Goal: Information Seeking & Learning: Learn about a topic

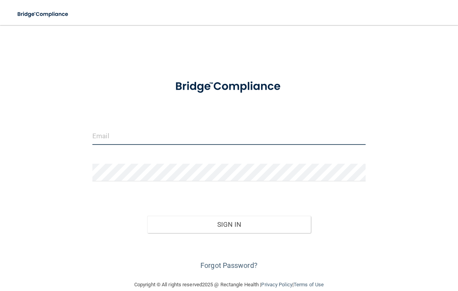
type input "[EMAIL_ADDRESS][PERSON_NAME][DOMAIN_NAME]"
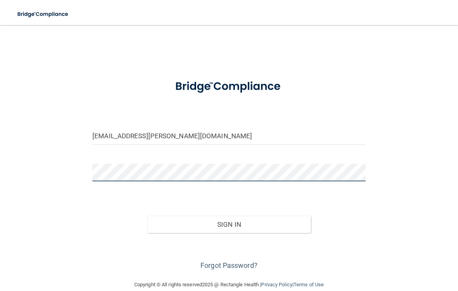
click at [229, 223] on button "Sign In" at bounding box center [229, 224] width 164 height 17
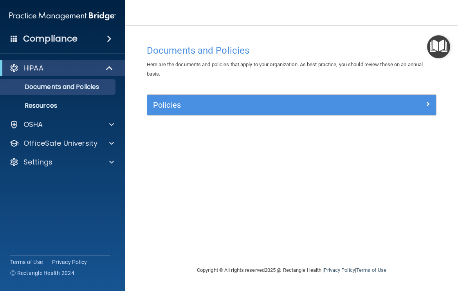
click at [81, 72] on div "HIPAA" at bounding box center [52, 67] width 97 height 9
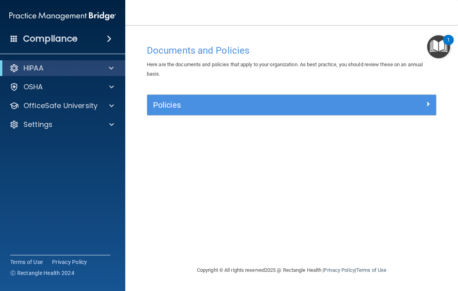
click at [81, 72] on div "HIPAA" at bounding box center [52, 67] width 97 height 9
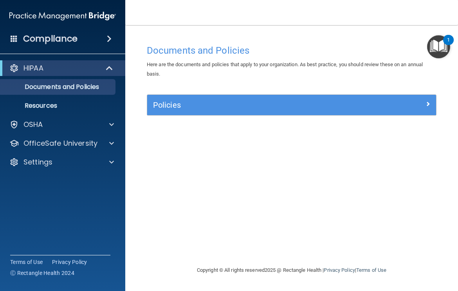
click at [428, 103] on span at bounding box center [427, 103] width 5 height 9
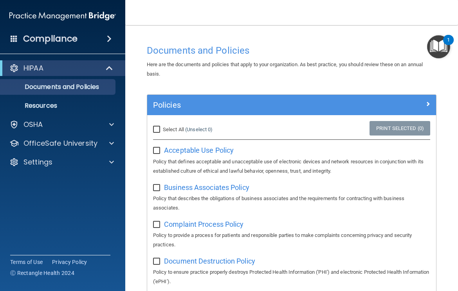
click at [155, 129] on input "Select All (Unselect 0) Unselect All" at bounding box center [157, 129] width 9 height 6
checkbox input "true"
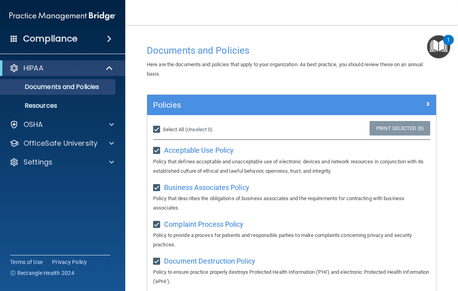
checkbox input "true"
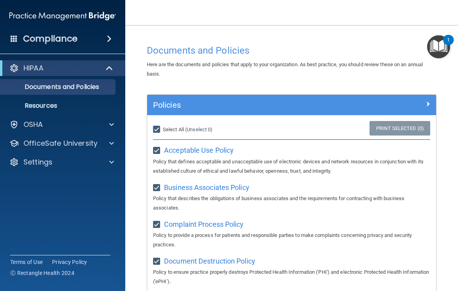
checkbox input "true"
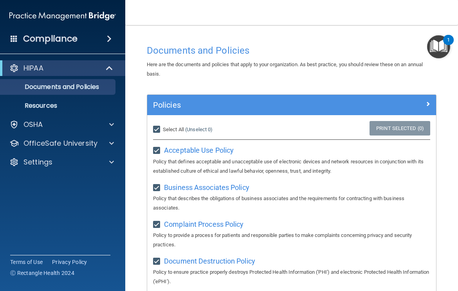
checkbox input "true"
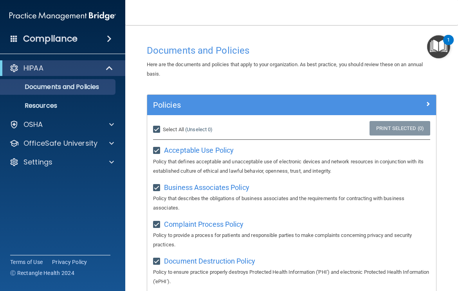
checkbox input "true"
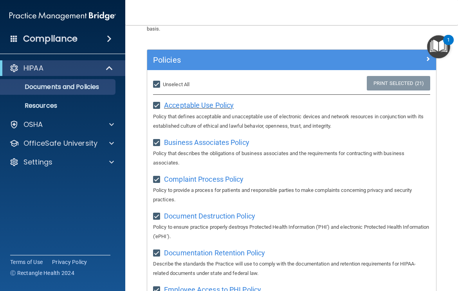
scroll to position [27, 0]
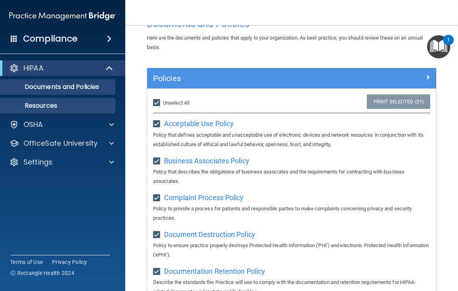
click at [45, 111] on link "Resources" at bounding box center [53, 106] width 123 height 16
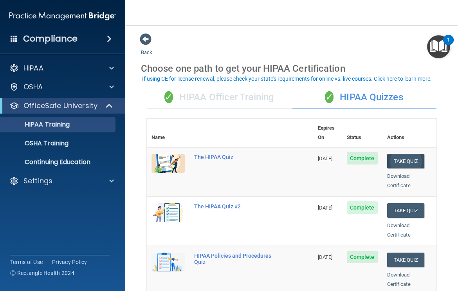
click at [399, 154] on button "Take Quiz" at bounding box center [406, 161] width 38 height 14
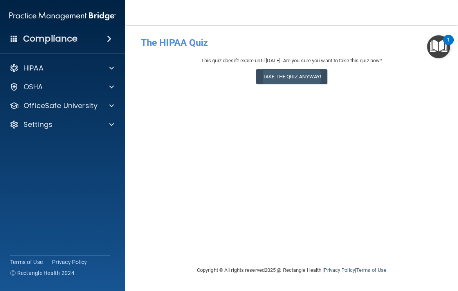
click at [309, 73] on button "Take the quiz anyway!" at bounding box center [291, 76] width 71 height 14
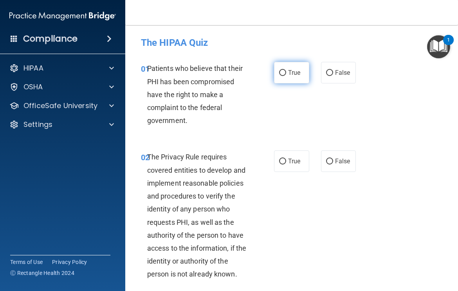
click at [283, 72] on input "True" at bounding box center [282, 73] width 7 height 6
radio input "true"
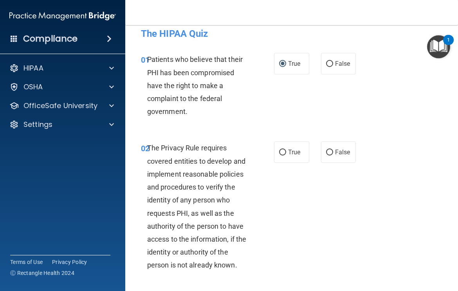
scroll to position [14, 0]
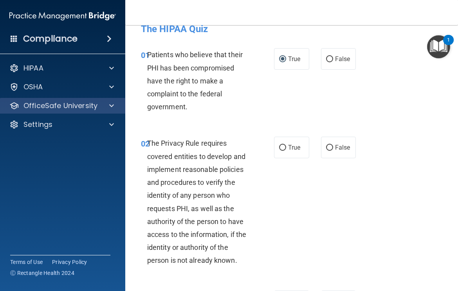
click at [110, 109] on span at bounding box center [111, 105] width 5 height 9
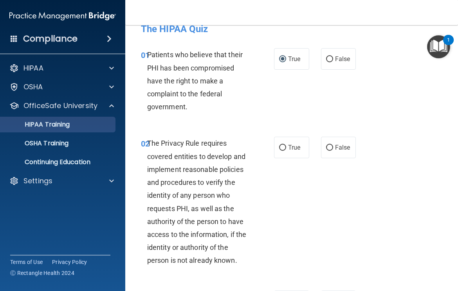
click at [70, 123] on p "HIPAA Training" at bounding box center [37, 124] width 65 height 8
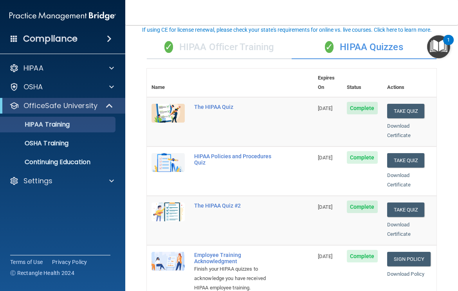
scroll to position [49, 0]
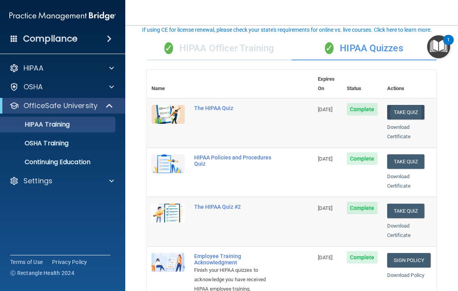
click at [418, 105] on button "Take Quiz" at bounding box center [406, 112] width 38 height 14
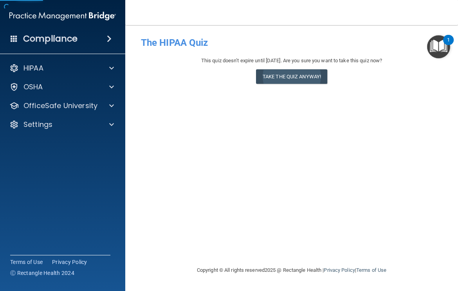
click at [312, 76] on button "Take the quiz anyway!" at bounding box center [291, 76] width 71 height 14
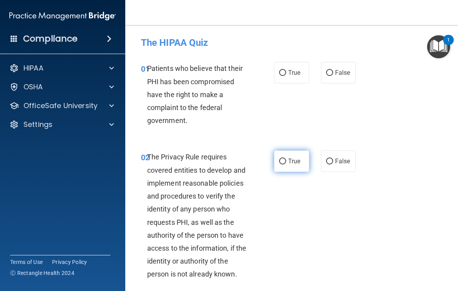
click at [285, 160] on input "True" at bounding box center [282, 161] width 7 height 6
radio input "true"
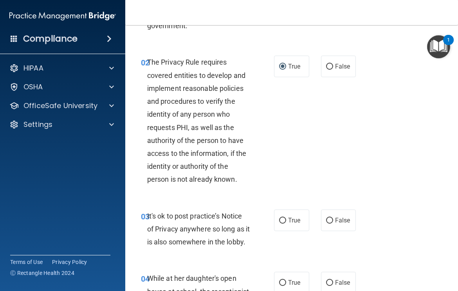
scroll to position [115, 0]
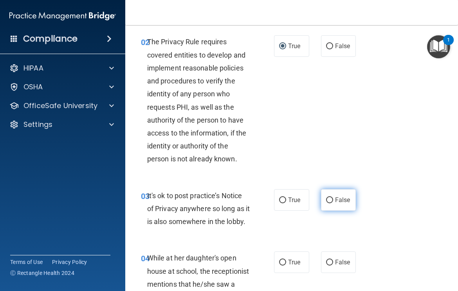
click at [326, 199] on input "False" at bounding box center [329, 200] width 7 height 6
radio input "true"
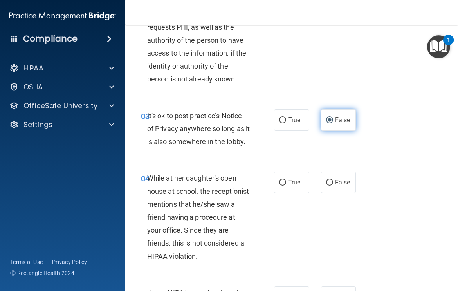
scroll to position [207, 0]
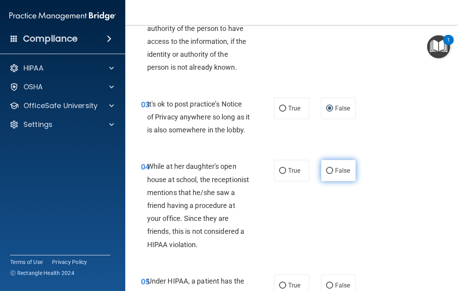
click at [329, 174] on input "False" at bounding box center [329, 171] width 7 height 6
radio input "true"
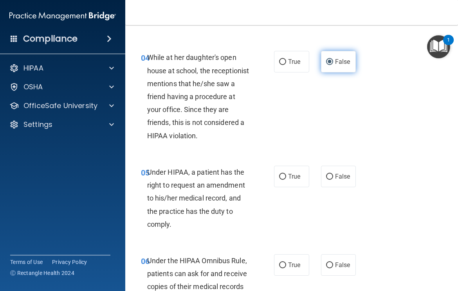
scroll to position [319, 0]
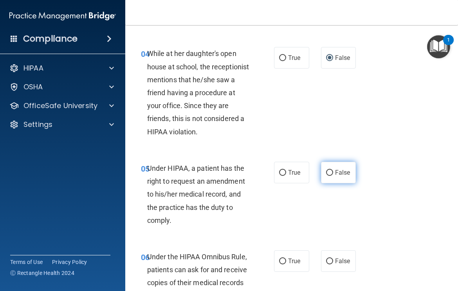
click at [329, 176] on input "False" at bounding box center [329, 173] width 7 height 6
radio input "true"
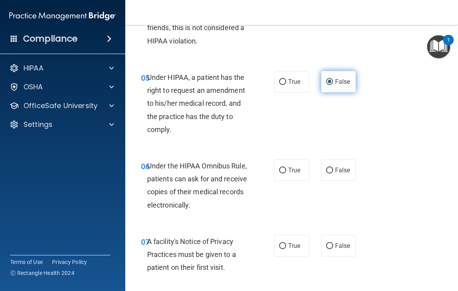
scroll to position [411, 0]
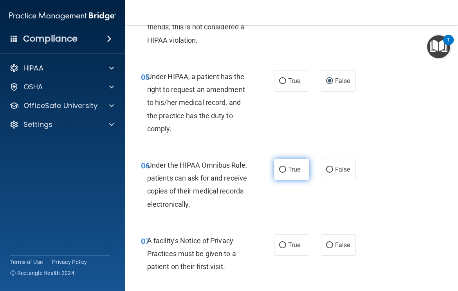
click at [282, 173] on input "True" at bounding box center [282, 170] width 7 height 6
radio input "true"
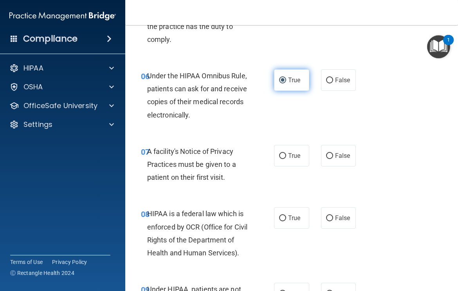
scroll to position [505, 0]
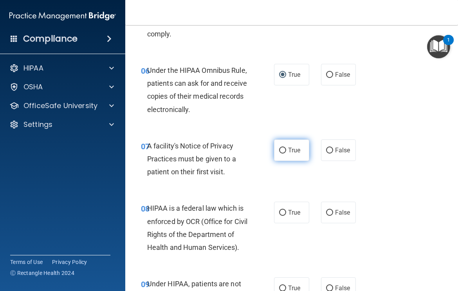
click at [279, 153] on input "True" at bounding box center [282, 150] width 7 height 6
radio input "true"
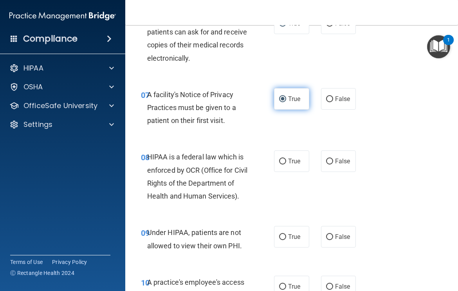
scroll to position [563, 0]
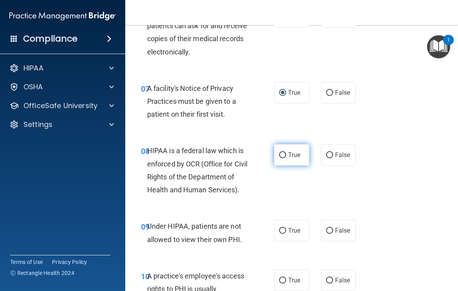
click at [288, 158] on span "True" at bounding box center [294, 154] width 12 height 7
click at [286, 158] on input "True" at bounding box center [282, 155] width 7 height 6
radio input "true"
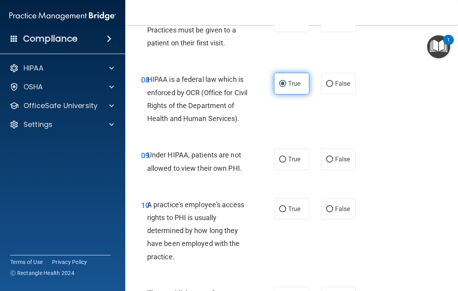
scroll to position [638, 0]
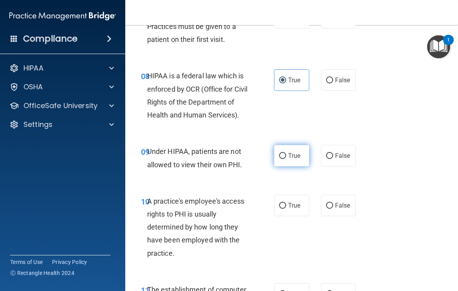
click at [285, 159] on input "True" at bounding box center [282, 156] width 7 height 6
radio input "true"
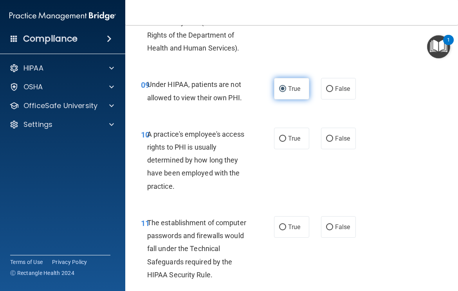
scroll to position [705, 0]
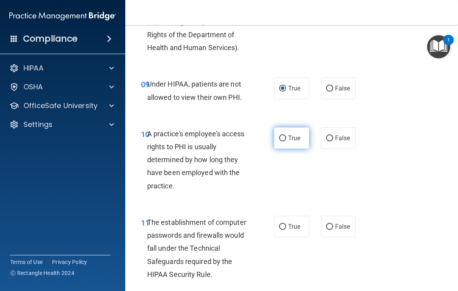
click at [284, 141] on input "True" at bounding box center [282, 138] width 7 height 6
radio input "true"
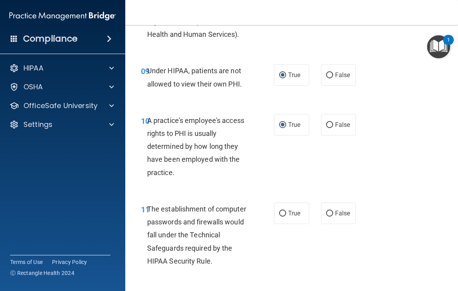
scroll to position [726, 0]
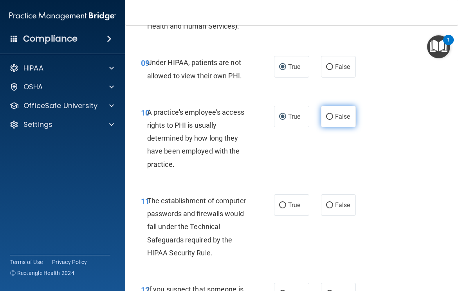
click at [329, 120] on input "False" at bounding box center [329, 117] width 7 height 6
radio input "true"
radio input "false"
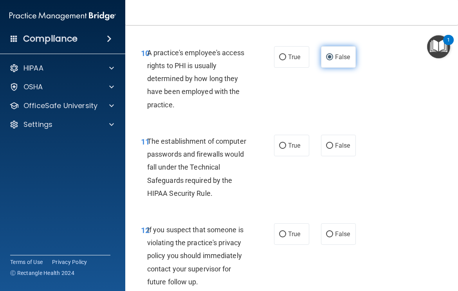
scroll to position [796, 0]
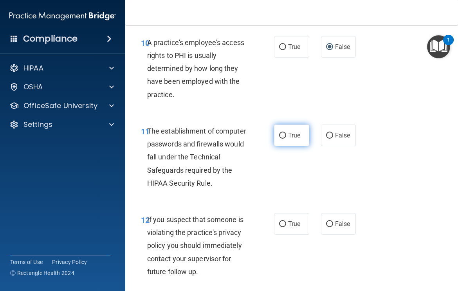
click at [287, 139] on label "True" at bounding box center [291, 135] width 35 height 22
click at [286, 138] on input "True" at bounding box center [282, 136] width 7 height 6
radio input "true"
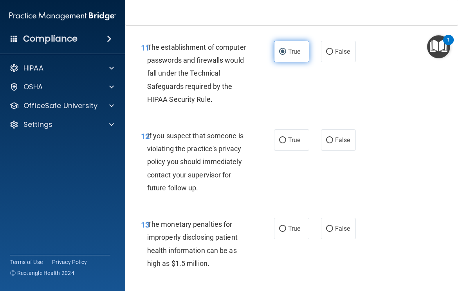
scroll to position [886, 0]
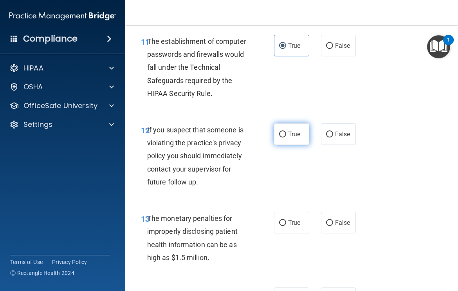
click at [287, 139] on label "True" at bounding box center [291, 134] width 35 height 22
click at [286, 137] on input "True" at bounding box center [282, 134] width 7 height 6
radio input "true"
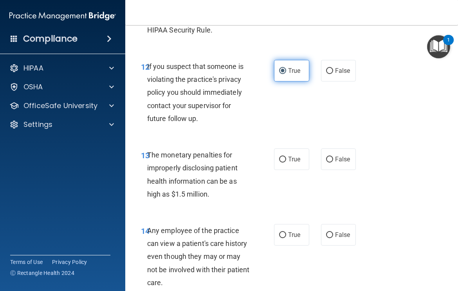
scroll to position [952, 0]
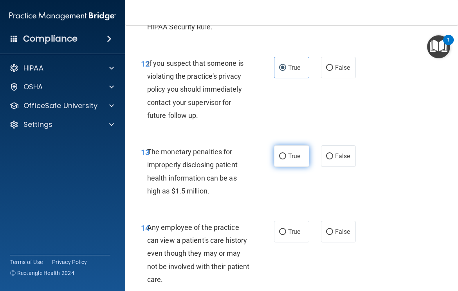
click at [289, 160] on span "True" at bounding box center [294, 155] width 12 height 7
click at [286, 159] on input "True" at bounding box center [282, 156] width 7 height 6
radio input "true"
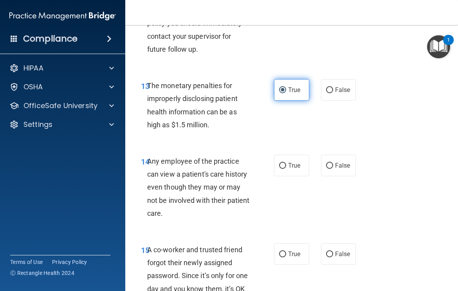
scroll to position [1029, 0]
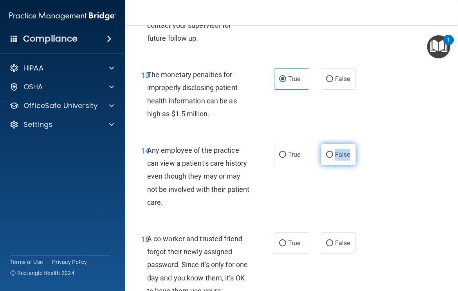
click at [336, 165] on label "False" at bounding box center [338, 155] width 35 height 22
click at [333, 158] on input "False" at bounding box center [329, 155] width 7 height 6
radio input "true"
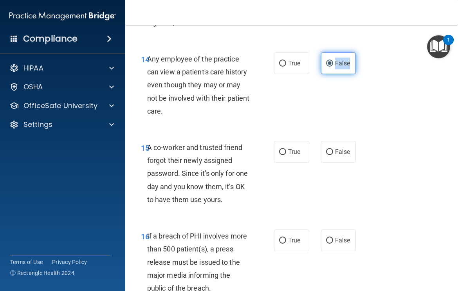
scroll to position [1122, 0]
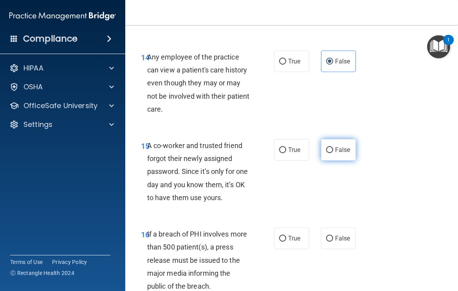
click at [325, 160] on label "False" at bounding box center [338, 150] width 35 height 22
click at [326, 153] on input "False" at bounding box center [329, 150] width 7 height 6
radio input "true"
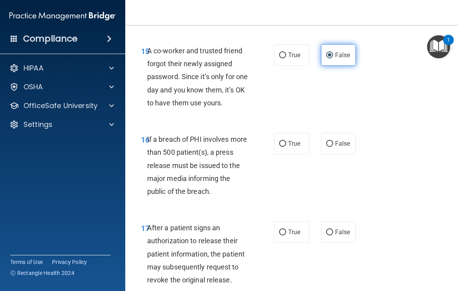
scroll to position [1222, 0]
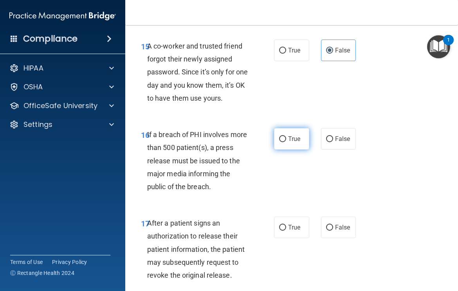
click at [289, 142] on span "True" at bounding box center [294, 138] width 12 height 7
click at [286, 142] on input "True" at bounding box center [282, 139] width 7 height 6
radio input "true"
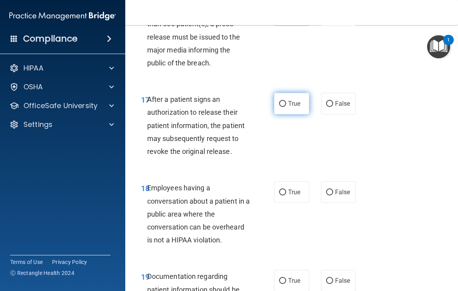
scroll to position [1348, 0]
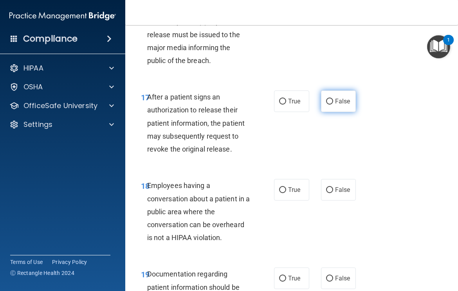
click at [338, 112] on label "False" at bounding box center [338, 101] width 35 height 22
click at [333, 104] on input "False" at bounding box center [329, 102] width 7 height 6
radio input "true"
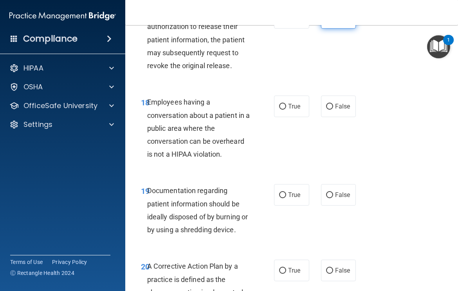
scroll to position [1431, 0]
click at [296, 109] on span "True" at bounding box center [294, 105] width 12 height 7
click at [286, 109] on input "True" at bounding box center [282, 106] width 7 height 6
radio input "true"
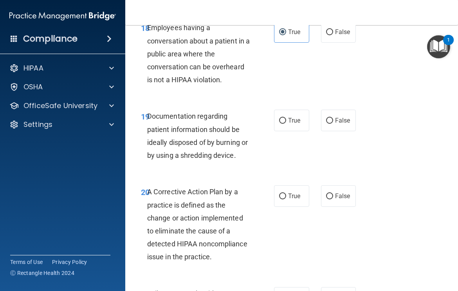
scroll to position [1509, 0]
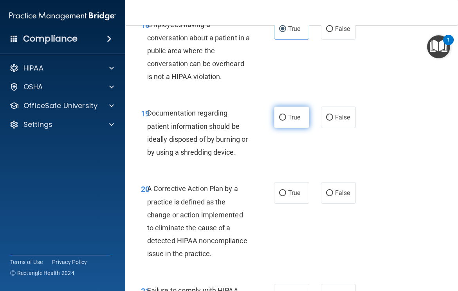
click at [301, 124] on label "True" at bounding box center [291, 117] width 35 height 22
click at [286, 120] on input "True" at bounding box center [282, 118] width 7 height 6
radio input "true"
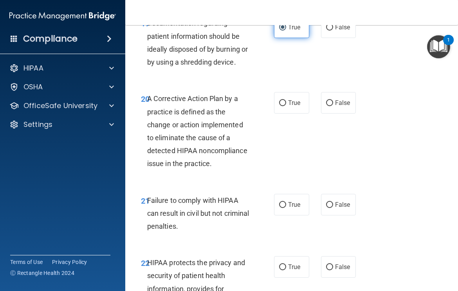
scroll to position [1599, 0]
click at [294, 106] on span "True" at bounding box center [294, 102] width 12 height 7
click at [286, 106] on input "True" at bounding box center [282, 103] width 7 height 6
radio input "true"
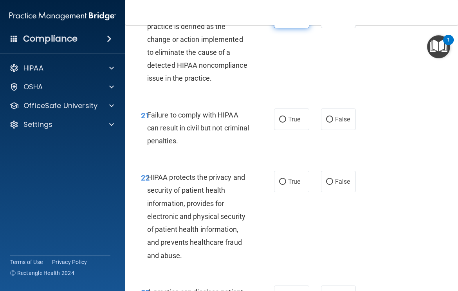
scroll to position [1688, 0]
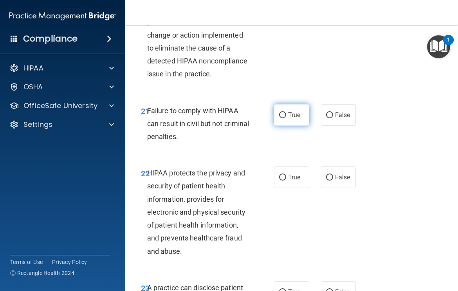
click at [290, 123] on label "True" at bounding box center [291, 115] width 35 height 22
click at [286, 118] on input "True" at bounding box center [282, 115] width 7 height 6
radio input "true"
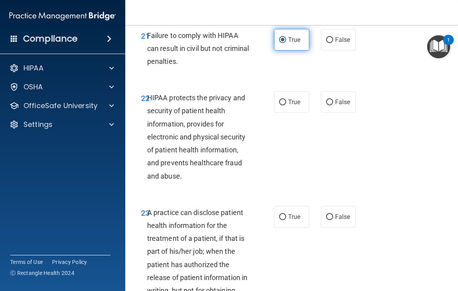
scroll to position [1764, 0]
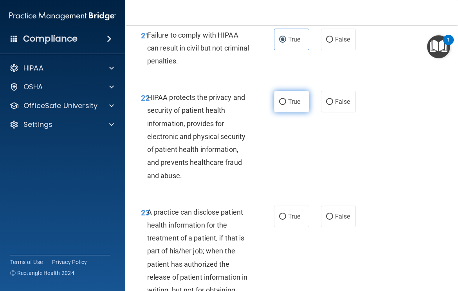
click at [290, 104] on span "True" at bounding box center [294, 101] width 12 height 7
click at [286, 104] on input "True" at bounding box center [282, 102] width 7 height 6
radio input "true"
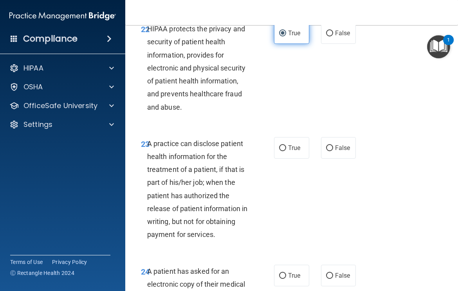
scroll to position [1838, 0]
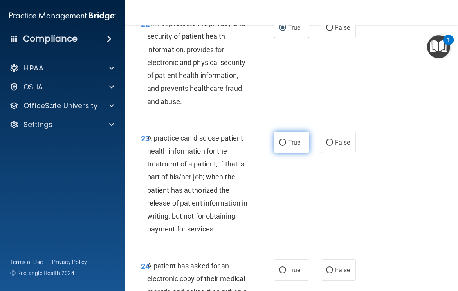
click at [294, 146] on span "True" at bounding box center [294, 141] width 12 height 7
click at [286, 146] on input "True" at bounding box center [282, 143] width 7 height 6
radio input "true"
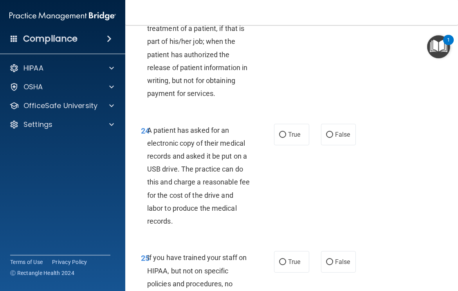
scroll to position [1974, 0]
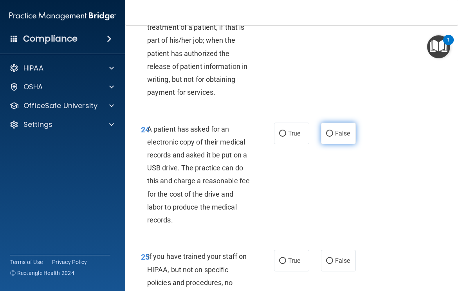
click at [338, 133] on span "False" at bounding box center [342, 132] width 15 height 7
click at [333, 133] on input "False" at bounding box center [329, 134] width 7 height 6
radio input "true"
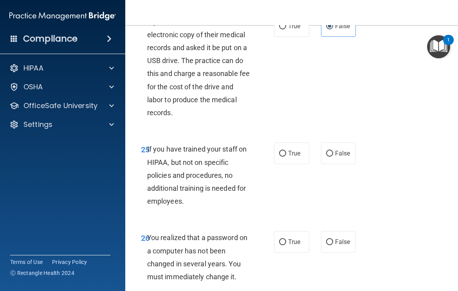
scroll to position [2082, 0]
click at [334, 151] on label "False" at bounding box center [338, 153] width 35 height 22
click at [333, 151] on input "False" at bounding box center [329, 153] width 7 height 6
radio input "true"
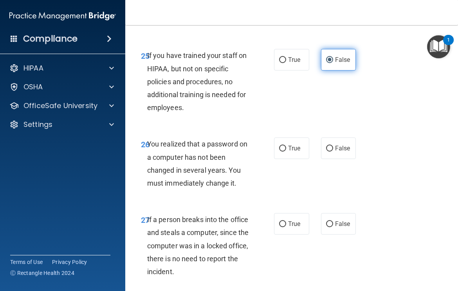
scroll to position [2176, 0]
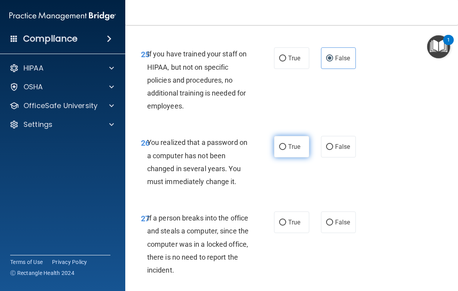
click at [301, 146] on label "True" at bounding box center [291, 147] width 35 height 22
click at [286, 146] on input "True" at bounding box center [282, 147] width 7 height 6
radio input "true"
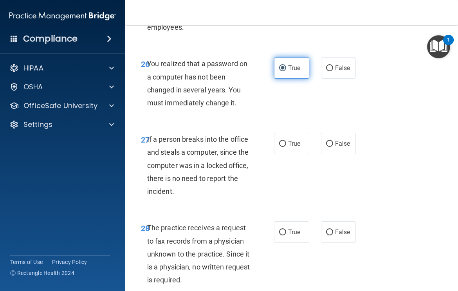
scroll to position [2263, 0]
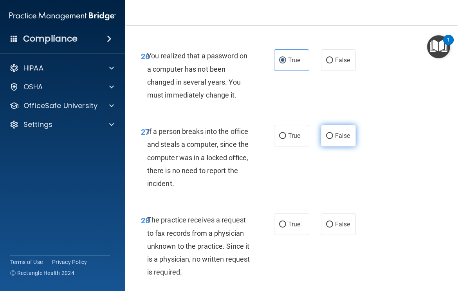
click at [330, 146] on label "False" at bounding box center [338, 136] width 35 height 22
click at [330, 139] on input "False" at bounding box center [329, 136] width 7 height 6
radio input "true"
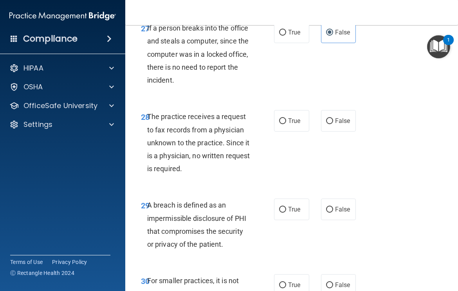
scroll to position [2367, 0]
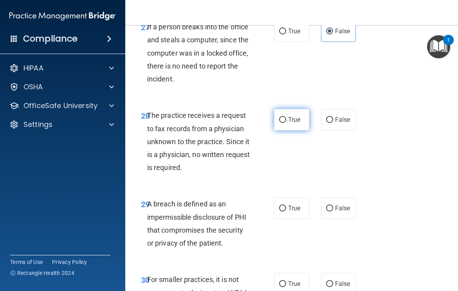
click at [288, 113] on label "True" at bounding box center [291, 120] width 35 height 22
click at [286, 117] on input "True" at bounding box center [282, 120] width 7 height 6
radio input "true"
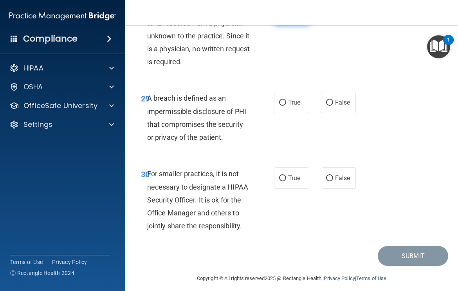
scroll to position [2474, 0]
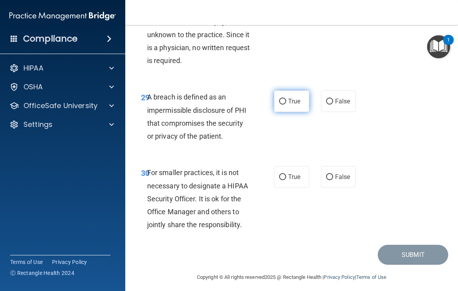
click at [300, 96] on label "True" at bounding box center [291, 101] width 35 height 22
click at [286, 99] on input "True" at bounding box center [282, 102] width 7 height 6
radio input "true"
click at [340, 178] on span "False" at bounding box center [342, 176] width 15 height 7
click at [333, 178] on input "False" at bounding box center [329, 177] width 7 height 6
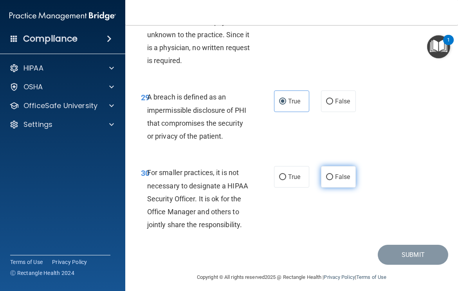
radio input "true"
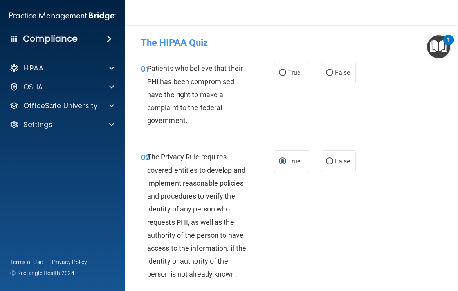
scroll to position [0, 0]
click at [291, 73] on span "True" at bounding box center [294, 72] width 12 height 7
click at [286, 73] on input "True" at bounding box center [282, 73] width 7 height 6
radio input "true"
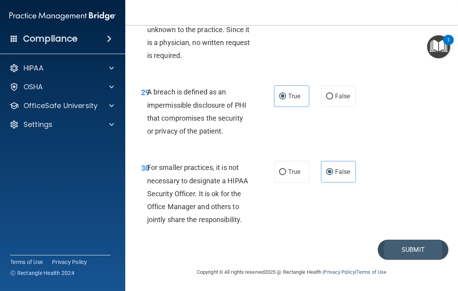
scroll to position [2479, 0]
click at [411, 253] on button "Submit" at bounding box center [413, 250] width 70 height 20
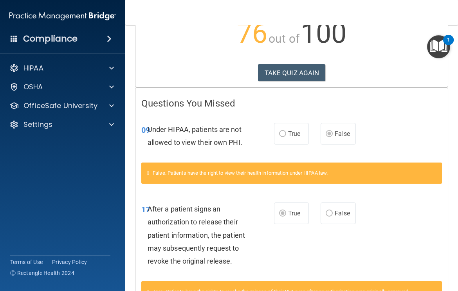
scroll to position [131, 0]
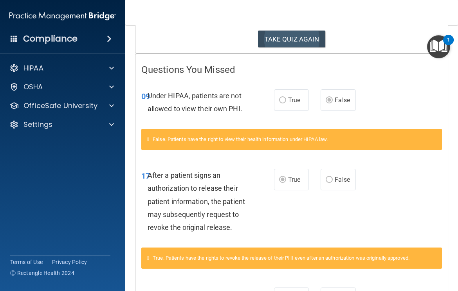
click at [288, 40] on button "TAKE QUIZ AGAIN" at bounding box center [292, 39] width 68 height 17
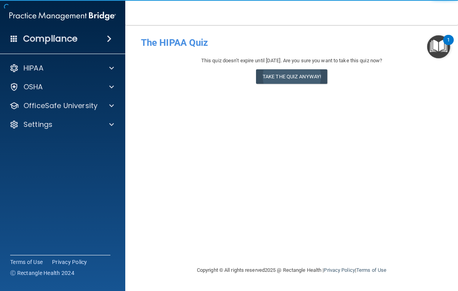
click at [276, 80] on button "Take the quiz anyway!" at bounding box center [291, 76] width 71 height 14
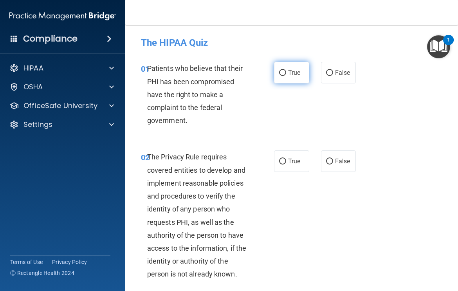
click at [285, 69] on label "True" at bounding box center [291, 73] width 35 height 22
click at [285, 70] on input "True" at bounding box center [282, 73] width 7 height 6
radio input "true"
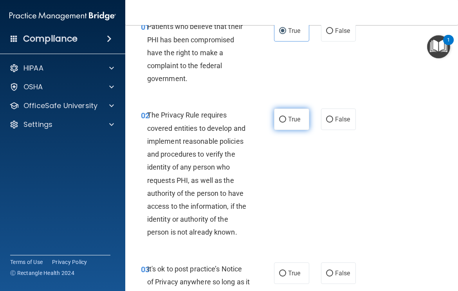
scroll to position [48, 0]
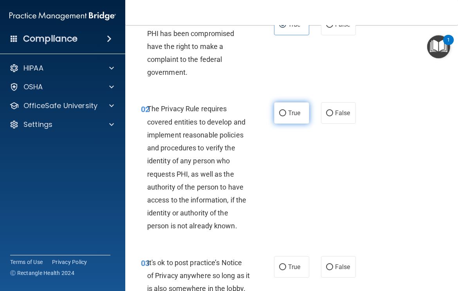
click at [289, 115] on span "True" at bounding box center [294, 112] width 12 height 7
click at [286, 115] on input "True" at bounding box center [282, 113] width 7 height 6
radio input "true"
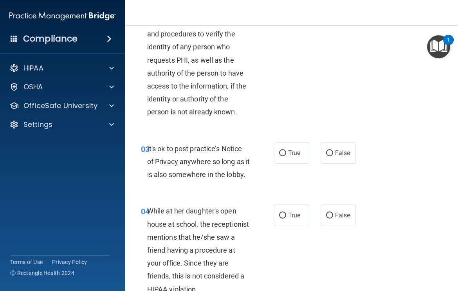
scroll to position [185, 0]
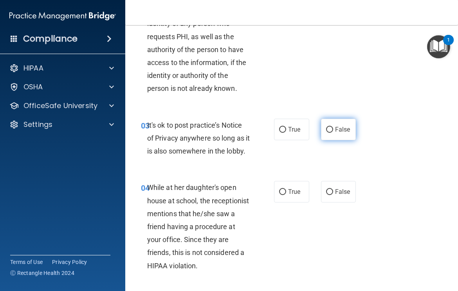
click at [335, 128] on span "False" at bounding box center [342, 129] width 15 height 7
click at [333, 128] on input "False" at bounding box center [329, 130] width 7 height 6
radio input "true"
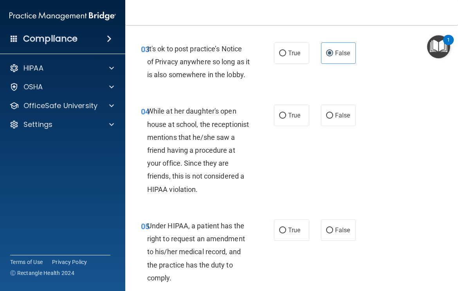
scroll to position [263, 0]
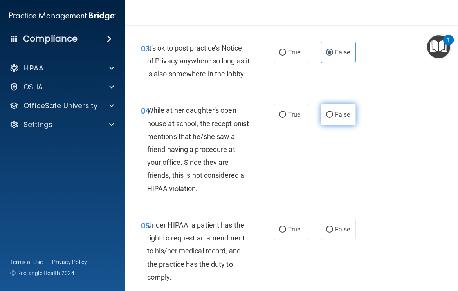
click at [329, 118] on input "False" at bounding box center [329, 115] width 7 height 6
radio input "true"
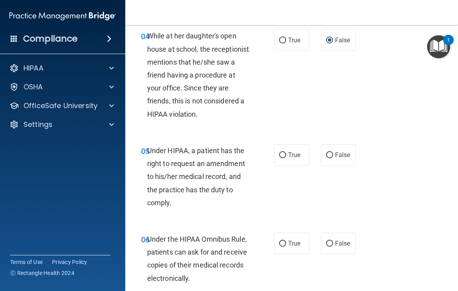
scroll to position [337, 0]
click at [345, 165] on label "False" at bounding box center [338, 155] width 35 height 22
click at [333, 158] on input "False" at bounding box center [329, 155] width 7 height 6
radio input "true"
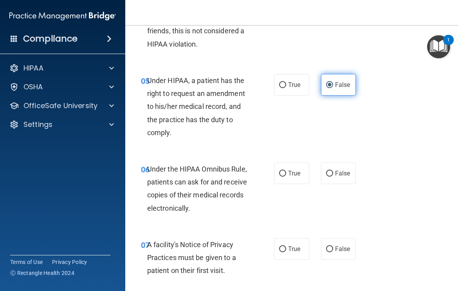
scroll to position [405, 0]
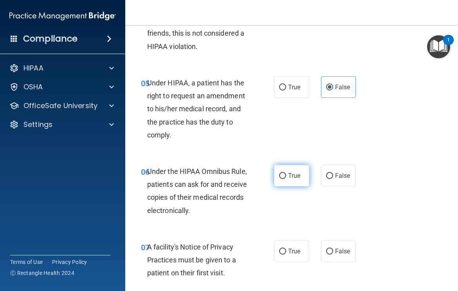
click at [297, 179] on span "True" at bounding box center [294, 175] width 12 height 7
click at [286, 179] on input "True" at bounding box center [282, 176] width 7 height 6
radio input "true"
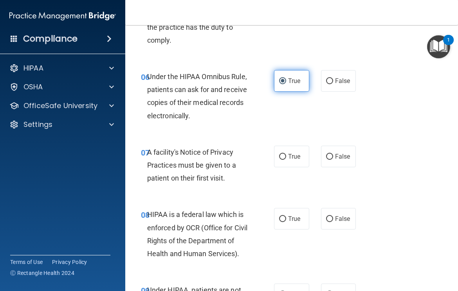
scroll to position [504, 0]
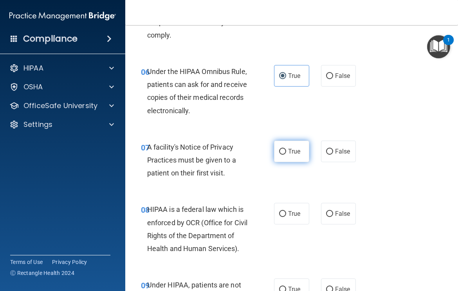
click at [293, 155] on span "True" at bounding box center [294, 150] width 12 height 7
click at [286, 155] on input "True" at bounding box center [282, 152] width 7 height 6
radio input "true"
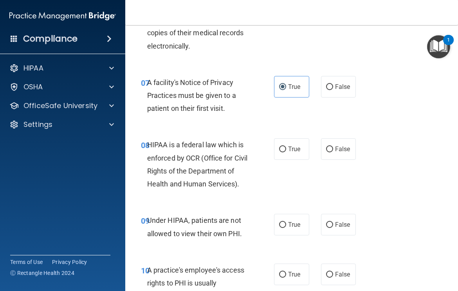
scroll to position [572, 0]
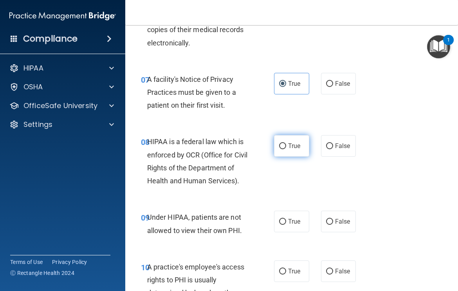
click at [299, 151] on label "True" at bounding box center [291, 146] width 35 height 22
click at [286, 149] on input "True" at bounding box center [282, 146] width 7 height 6
radio input "true"
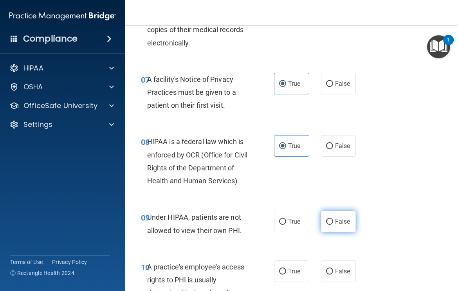
click at [332, 225] on input "False" at bounding box center [329, 222] width 7 height 6
radio input "true"
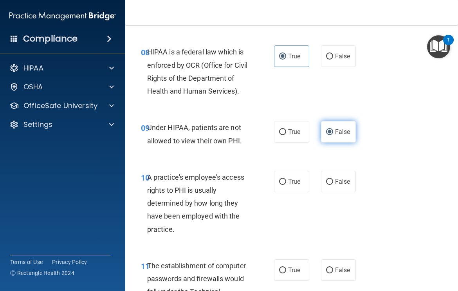
scroll to position [671, 0]
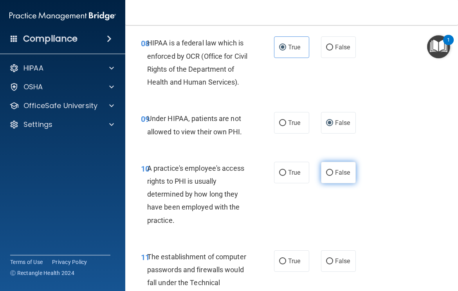
click at [336, 176] on span "False" at bounding box center [342, 172] width 15 height 7
click at [333, 176] on input "False" at bounding box center [329, 173] width 7 height 6
radio input "true"
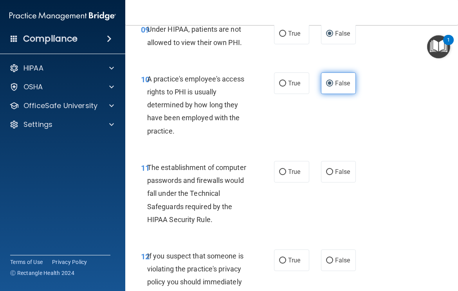
scroll to position [765, 0]
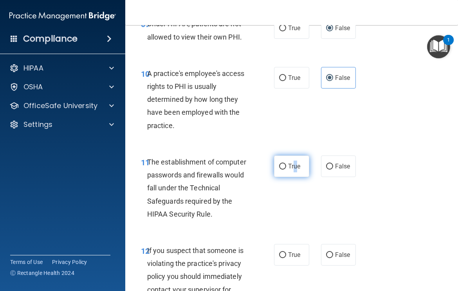
click at [295, 171] on label "True" at bounding box center [291, 166] width 35 height 22
click at [286, 169] on input "True" at bounding box center [282, 167] width 7 height 6
radio input "true"
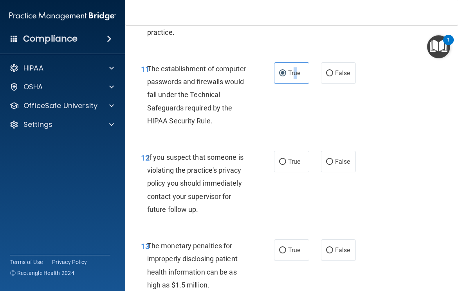
scroll to position [862, 0]
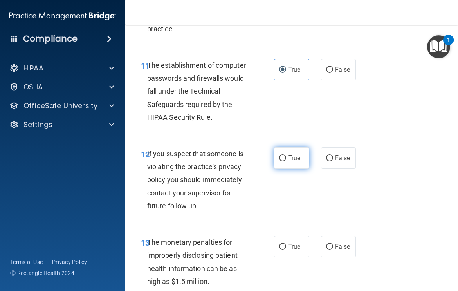
click at [289, 162] on span "True" at bounding box center [294, 157] width 12 height 7
click at [286, 161] on input "True" at bounding box center [282, 158] width 7 height 6
radio input "true"
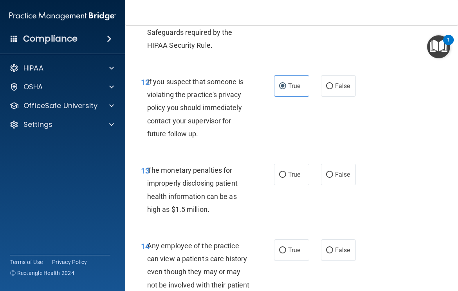
scroll to position [937, 0]
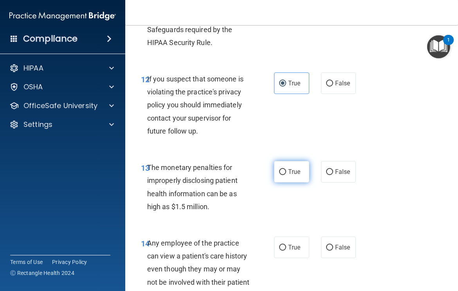
click at [289, 175] on span "True" at bounding box center [294, 171] width 12 height 7
click at [286, 175] on input "True" at bounding box center [282, 172] width 7 height 6
radio input "true"
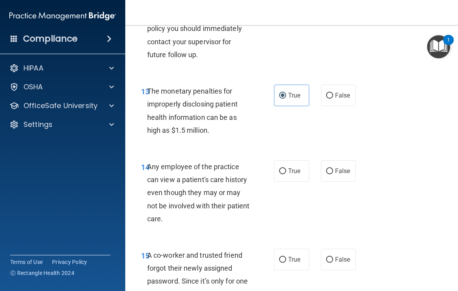
scroll to position [1015, 0]
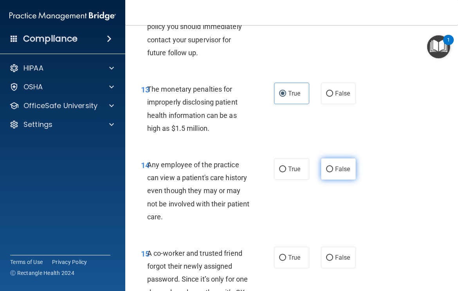
click at [336, 173] on span "False" at bounding box center [342, 168] width 15 height 7
click at [333, 172] on input "False" at bounding box center [329, 169] width 7 height 6
radio input "true"
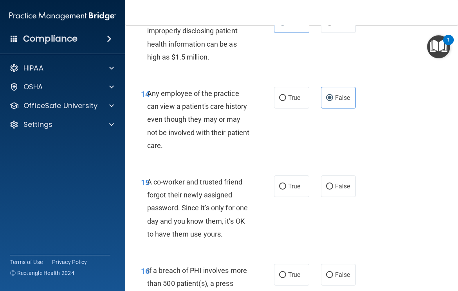
scroll to position [1087, 0]
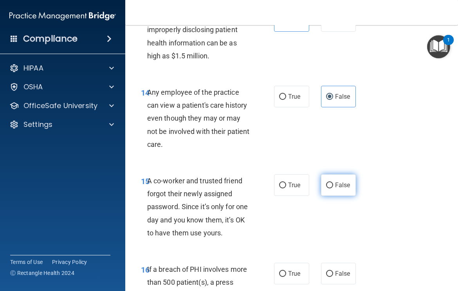
click at [333, 196] on label "False" at bounding box center [338, 185] width 35 height 22
click at [333, 188] on input "False" at bounding box center [329, 185] width 7 height 6
radio input "true"
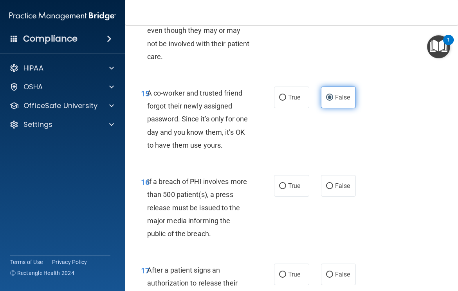
scroll to position [1180, 0]
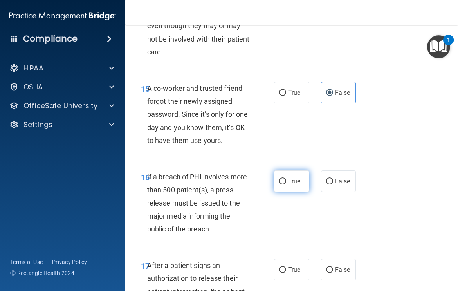
click at [291, 185] on span "True" at bounding box center [294, 180] width 12 height 7
click at [286, 184] on input "True" at bounding box center [282, 181] width 7 height 6
radio input "true"
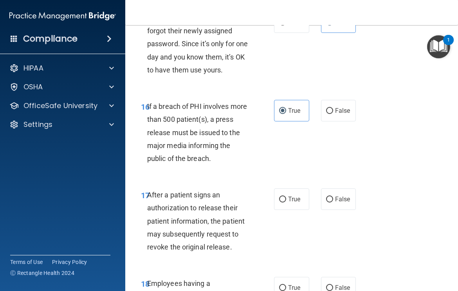
scroll to position [1251, 0]
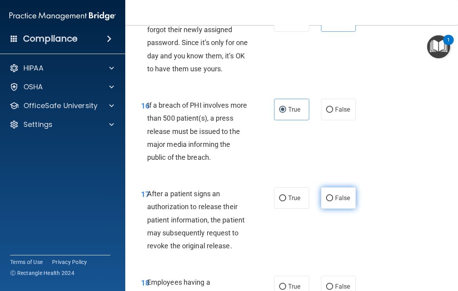
click at [344, 198] on label "False" at bounding box center [338, 198] width 35 height 22
click at [333, 198] on input "False" at bounding box center [329, 198] width 7 height 6
radio input "true"
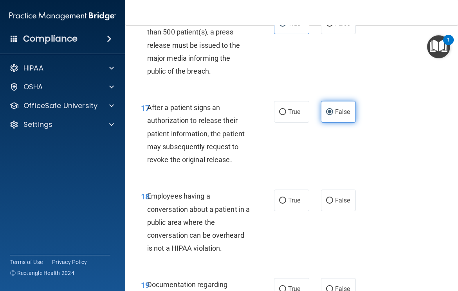
scroll to position [1338, 0]
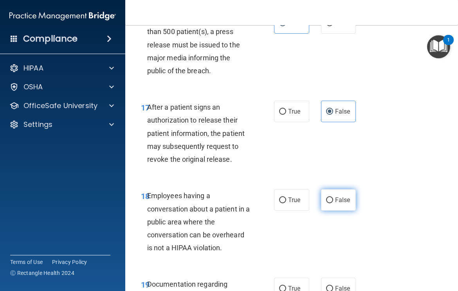
click at [343, 203] on span "False" at bounding box center [342, 199] width 15 height 7
click at [333, 203] on input "False" at bounding box center [329, 200] width 7 height 6
radio input "true"
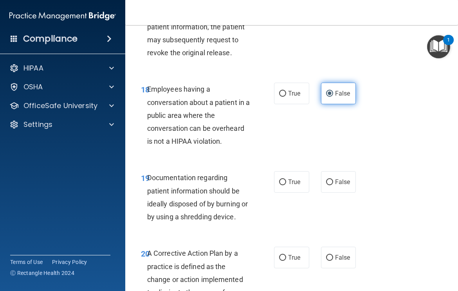
scroll to position [1448, 0]
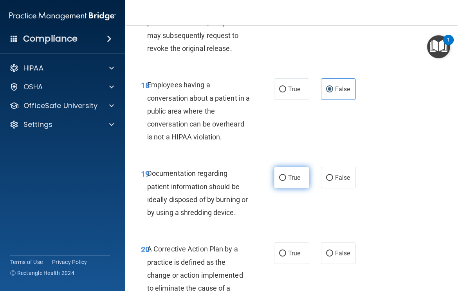
click at [292, 181] on span "True" at bounding box center [294, 177] width 12 height 7
click at [286, 181] on input "True" at bounding box center [282, 178] width 7 height 6
radio input "true"
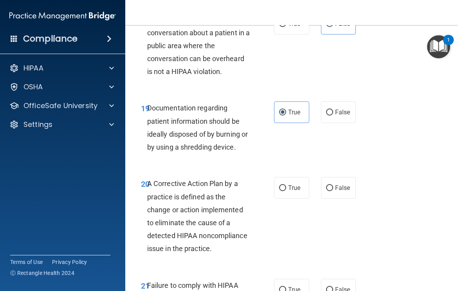
scroll to position [1529, 0]
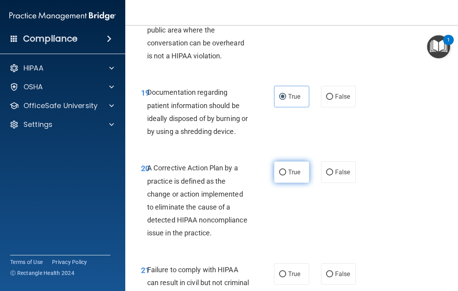
click at [289, 173] on label "True" at bounding box center [291, 172] width 35 height 22
click at [286, 173] on input "True" at bounding box center [282, 172] width 7 height 6
radio input "true"
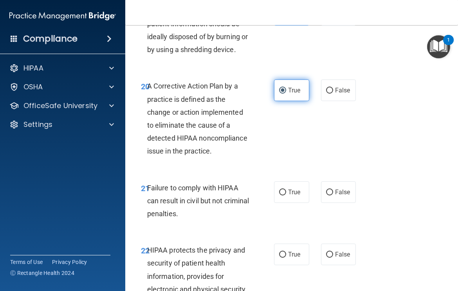
scroll to position [1624, 0]
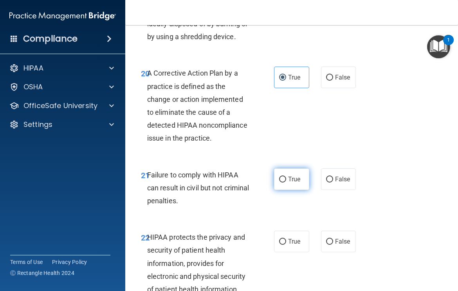
click at [295, 182] on span "True" at bounding box center [294, 178] width 12 height 7
click at [286, 182] on input "True" at bounding box center [282, 179] width 7 height 6
radio input "true"
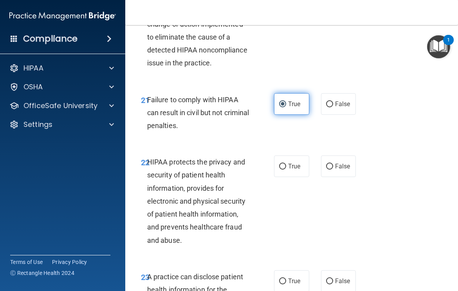
scroll to position [1699, 0]
click at [294, 165] on label "True" at bounding box center [291, 166] width 35 height 22
click at [286, 165] on input "True" at bounding box center [282, 166] width 7 height 6
radio input "true"
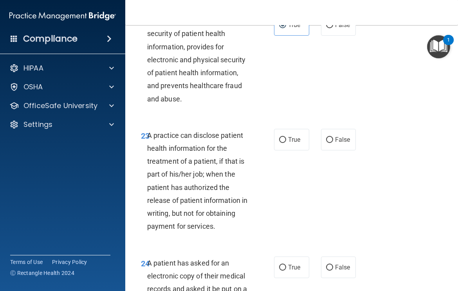
scroll to position [1841, 0]
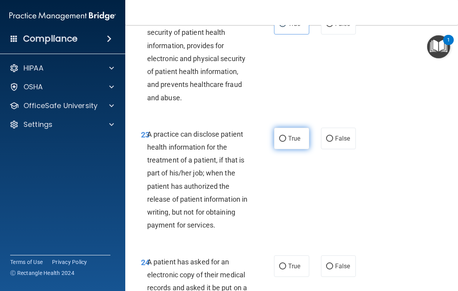
click at [293, 135] on label "True" at bounding box center [291, 139] width 35 height 22
click at [286, 136] on input "True" at bounding box center [282, 139] width 7 height 6
radio input "true"
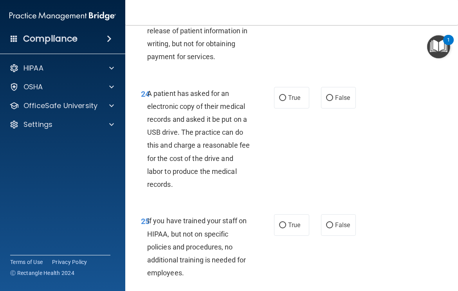
scroll to position [2022, 0]
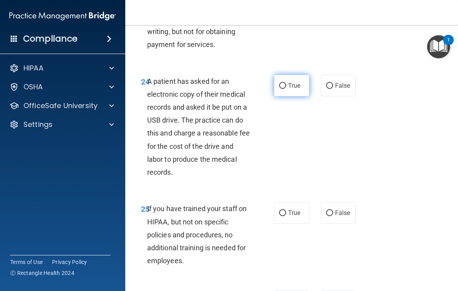
click at [297, 84] on label "True" at bounding box center [291, 86] width 35 height 22
click at [286, 84] on input "True" at bounding box center [282, 86] width 7 height 6
radio input "true"
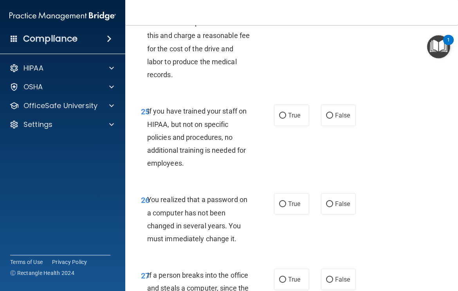
scroll to position [2125, 0]
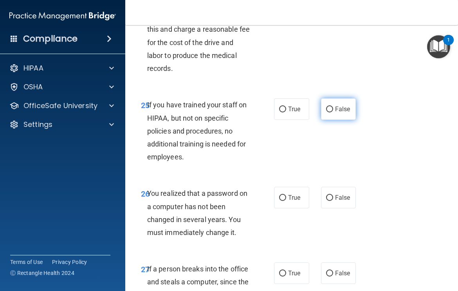
click at [331, 108] on label "False" at bounding box center [338, 109] width 35 height 22
click at [331, 108] on input "False" at bounding box center [329, 109] width 7 height 6
radio input "true"
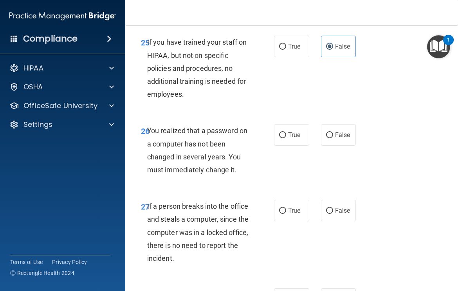
scroll to position [2188, 0]
click at [301, 134] on label "True" at bounding box center [291, 135] width 35 height 22
click at [286, 134] on input "True" at bounding box center [282, 135] width 7 height 6
radio input "true"
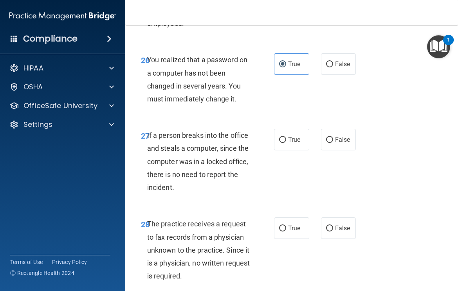
scroll to position [2260, 0]
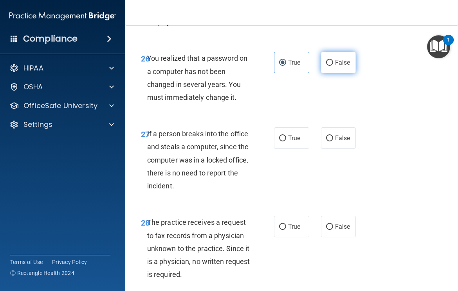
click at [337, 68] on label "False" at bounding box center [338, 63] width 35 height 22
click at [333, 66] on input "False" at bounding box center [329, 63] width 7 height 6
radio input "true"
radio input "false"
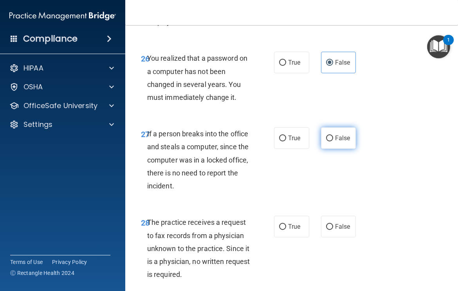
click at [330, 146] on label "False" at bounding box center [338, 138] width 35 height 22
click at [330, 141] on input "False" at bounding box center [329, 138] width 7 height 6
radio input "true"
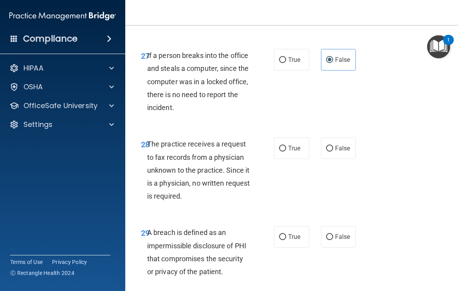
scroll to position [2339, 0]
click at [299, 151] on span "True" at bounding box center [294, 147] width 12 height 7
click at [286, 151] on input "True" at bounding box center [282, 148] width 7 height 6
radio input "true"
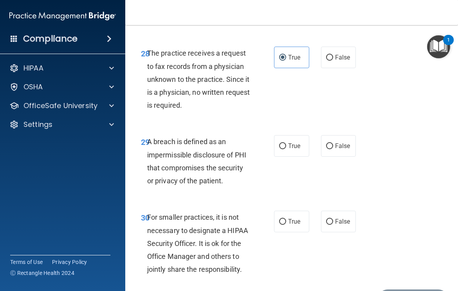
scroll to position [2441, 0]
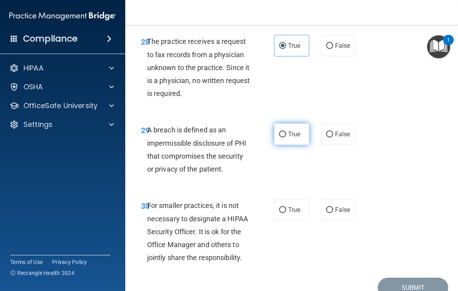
click at [296, 133] on span "True" at bounding box center [294, 133] width 12 height 7
click at [286, 133] on input "True" at bounding box center [282, 134] width 7 height 6
radio input "true"
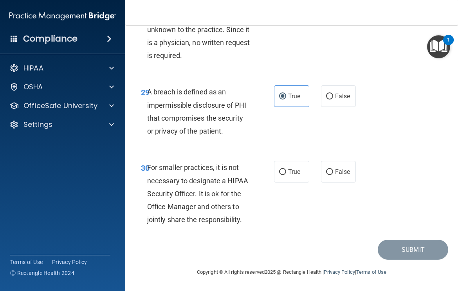
scroll to position [2479, 0]
click at [298, 174] on span "True" at bounding box center [294, 171] width 12 height 7
click at [286, 174] on input "True" at bounding box center [282, 172] width 7 height 6
radio input "true"
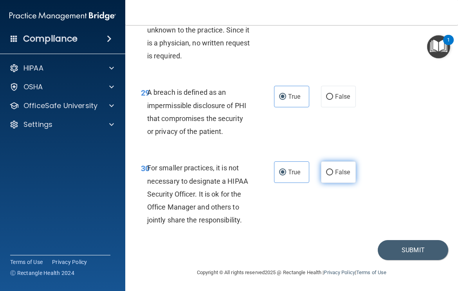
click at [342, 168] on label "False" at bounding box center [338, 172] width 35 height 22
click at [333, 169] on input "False" at bounding box center [329, 172] width 7 height 6
radio input "true"
radio input "false"
click at [385, 248] on button "Submit" at bounding box center [413, 250] width 70 height 20
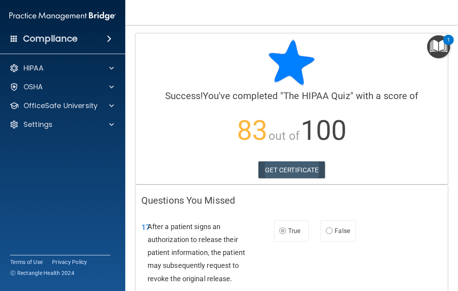
click at [307, 173] on link "GET CERTIFICATE" at bounding box center [291, 169] width 67 height 17
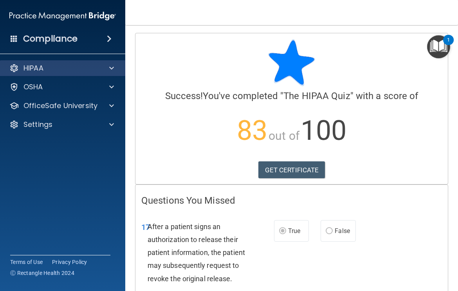
click at [112, 70] on span at bounding box center [111, 67] width 5 height 9
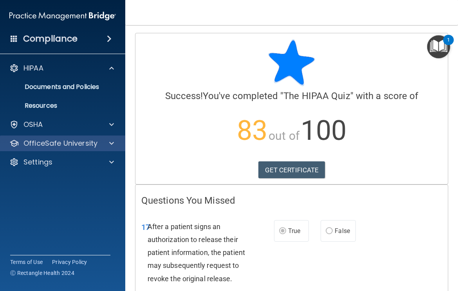
click at [114, 144] on div at bounding box center [111, 142] width 20 height 9
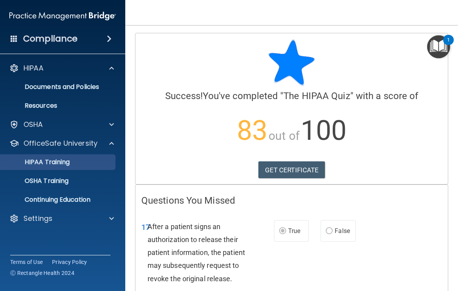
click at [68, 167] on link "HIPAA Training" at bounding box center [53, 162] width 123 height 16
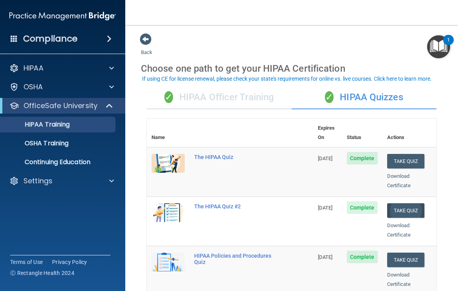
click at [412, 203] on button "Take Quiz" at bounding box center [406, 210] width 38 height 14
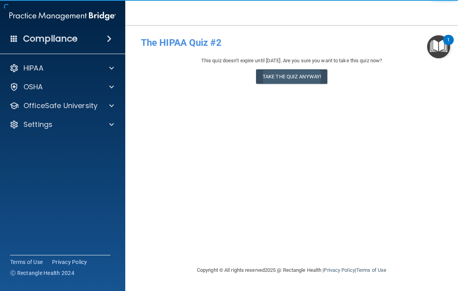
click at [312, 73] on button "Take the quiz anyway!" at bounding box center [291, 76] width 71 height 14
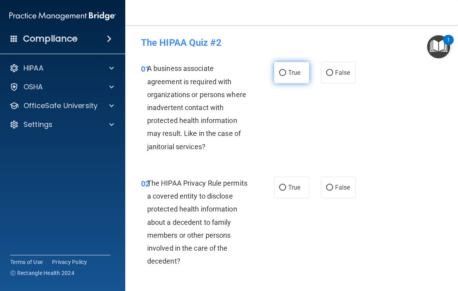
click at [282, 74] on input "True" at bounding box center [282, 73] width 7 height 6
radio input "true"
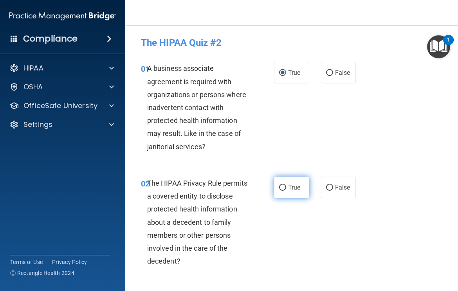
click at [283, 187] on input "True" at bounding box center [282, 188] width 7 height 6
radio input "true"
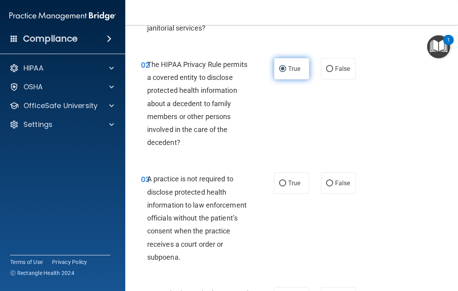
scroll to position [119, 0]
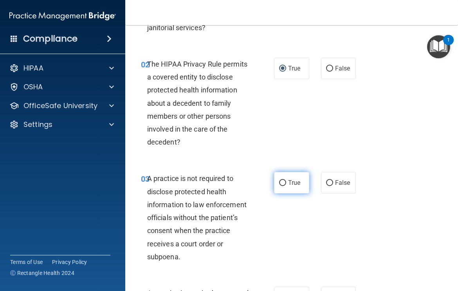
click at [282, 181] on input "True" at bounding box center [282, 183] width 7 height 6
radio input "true"
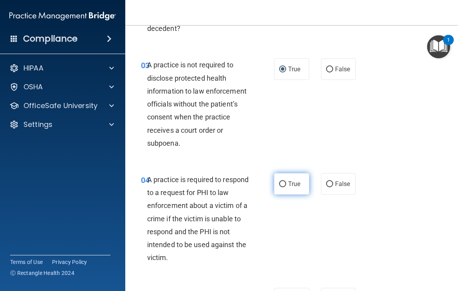
click at [282, 183] on input "True" at bounding box center [282, 184] width 7 height 6
radio input "true"
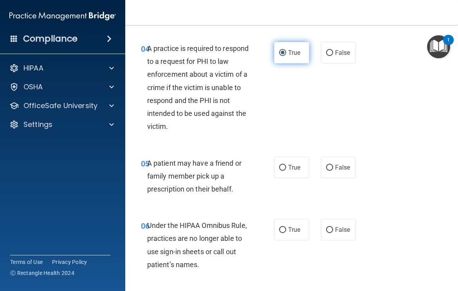
scroll to position [367, 0]
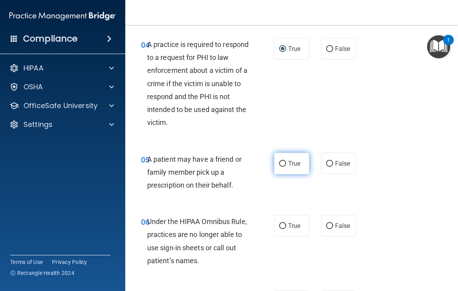
click at [283, 161] on input "True" at bounding box center [282, 164] width 7 height 6
radio input "true"
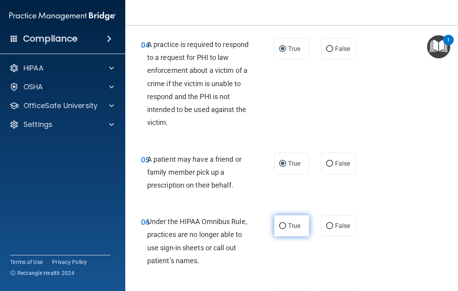
click at [281, 223] on input "True" at bounding box center [282, 226] width 7 height 6
radio input "true"
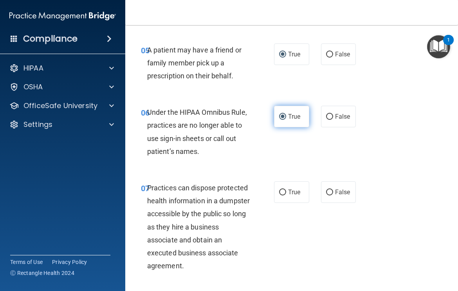
scroll to position [485, 0]
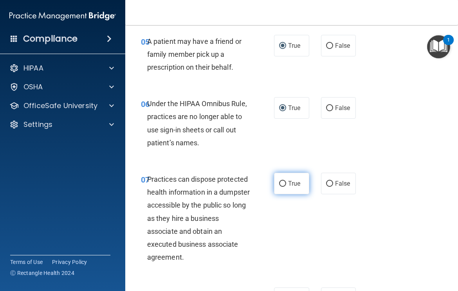
click at [283, 181] on input "True" at bounding box center [282, 184] width 7 height 6
radio input "true"
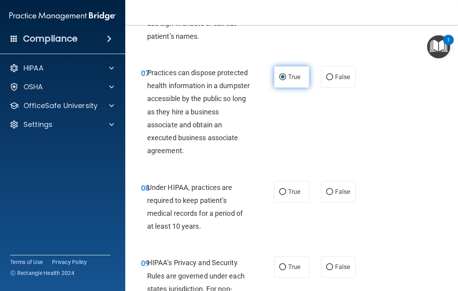
scroll to position [602, 0]
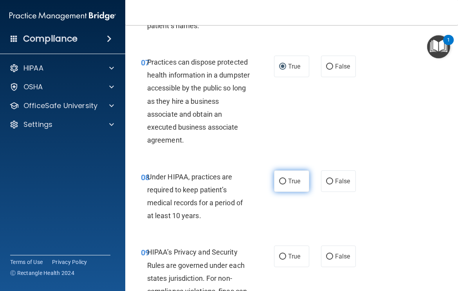
click at [282, 178] on input "True" at bounding box center [282, 181] width 7 height 6
radio input "true"
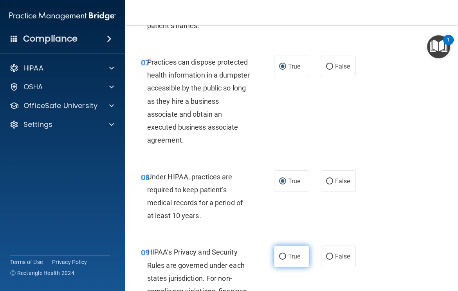
click at [282, 254] on input "True" at bounding box center [282, 257] width 7 height 6
radio input "true"
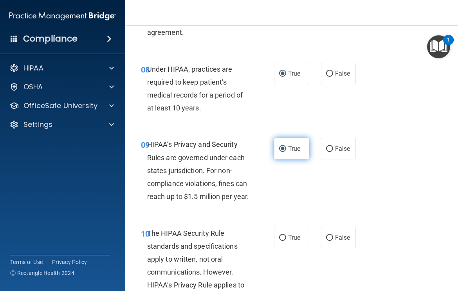
scroll to position [712, 0]
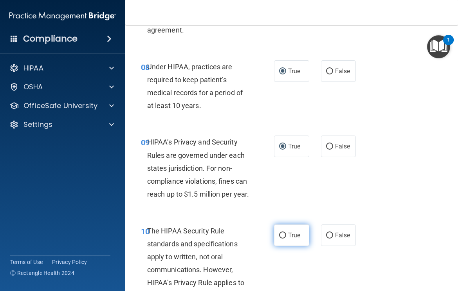
click at [282, 238] on input "True" at bounding box center [282, 235] width 7 height 6
radio input "true"
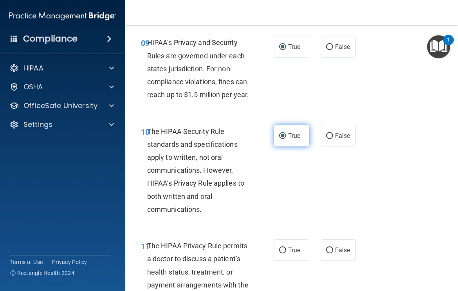
scroll to position [814, 0]
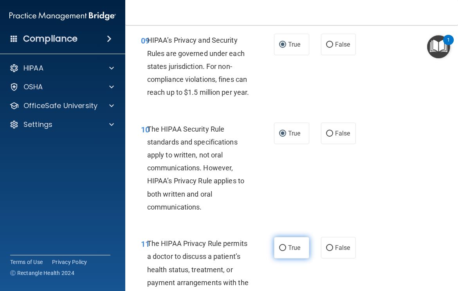
click at [282, 251] on input "True" at bounding box center [282, 248] width 7 height 6
radio input "true"
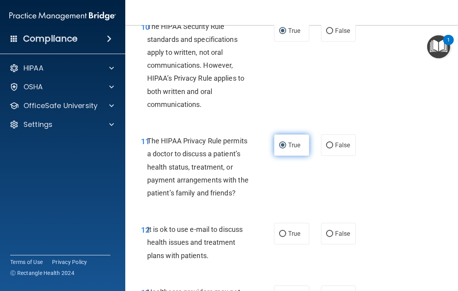
scroll to position [932, 0]
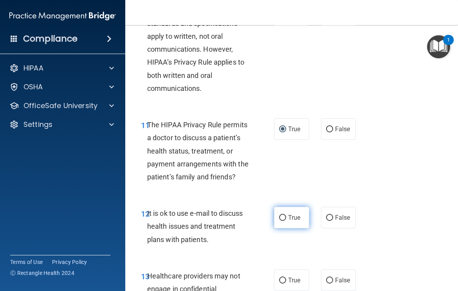
click at [283, 221] on input "True" at bounding box center [282, 218] width 7 height 6
radio input "true"
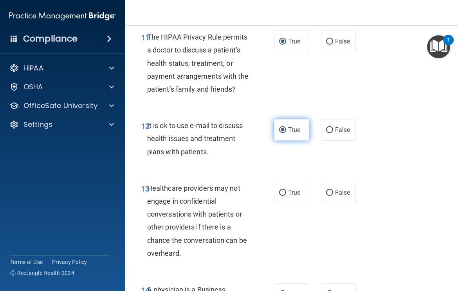
scroll to position [1021, 0]
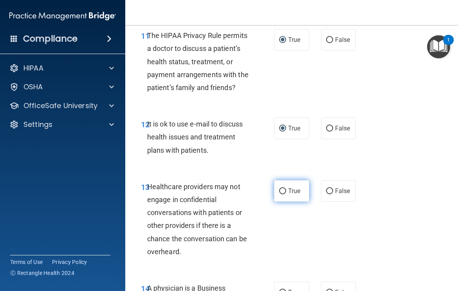
click at [282, 194] on input "True" at bounding box center [282, 191] width 7 height 6
radio input "true"
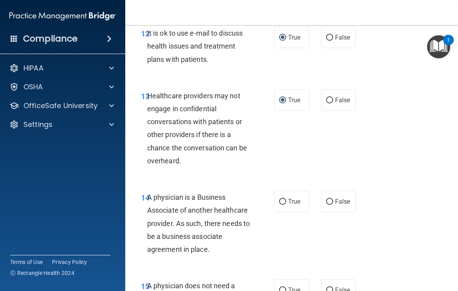
scroll to position [1113, 0]
click at [282, 204] on input "True" at bounding box center [282, 201] width 7 height 6
radio input "true"
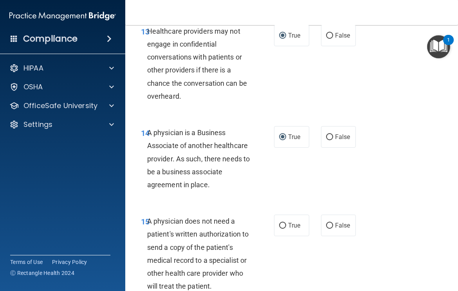
scroll to position [1217, 0]
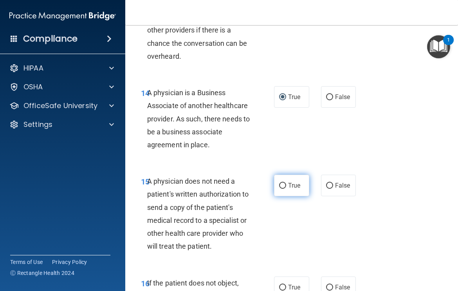
click at [283, 189] on input "True" at bounding box center [282, 186] width 7 height 6
radio input "true"
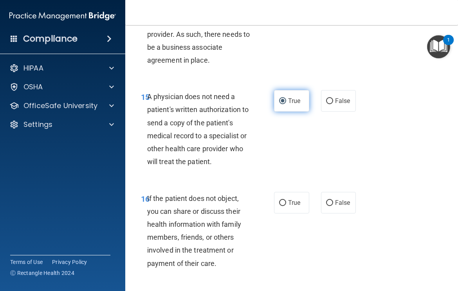
scroll to position [1313, 0]
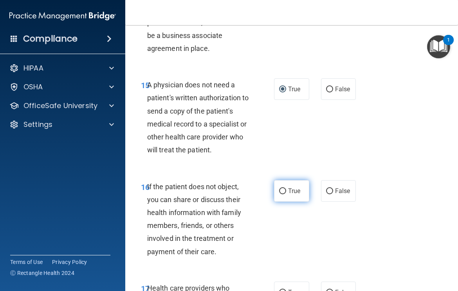
click at [283, 194] on input "True" at bounding box center [282, 191] width 7 height 6
radio input "true"
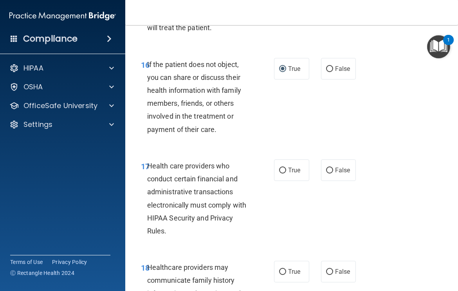
scroll to position [1505, 0]
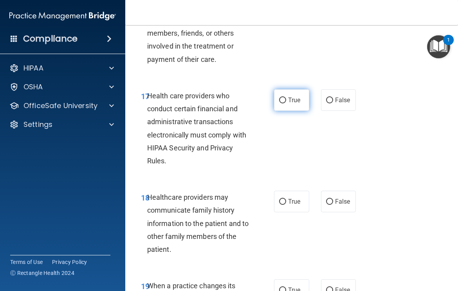
click at [281, 103] on input "True" at bounding box center [282, 100] width 7 height 6
radio input "true"
click at [281, 204] on input "True" at bounding box center [282, 202] width 7 height 6
radio input "true"
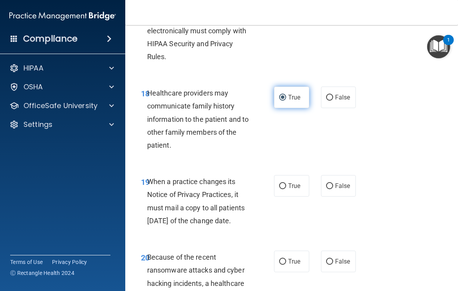
scroll to position [1610, 0]
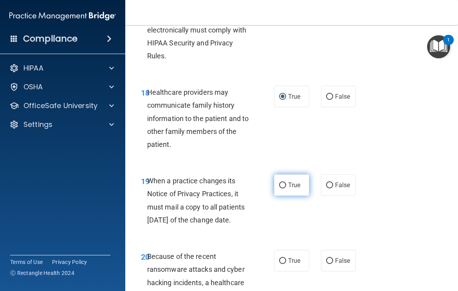
click at [283, 188] on input "True" at bounding box center [282, 185] width 7 height 6
radio input "true"
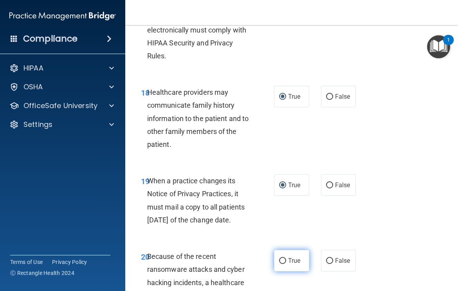
click at [282, 264] on input "True" at bounding box center [282, 261] width 7 height 6
radio input "true"
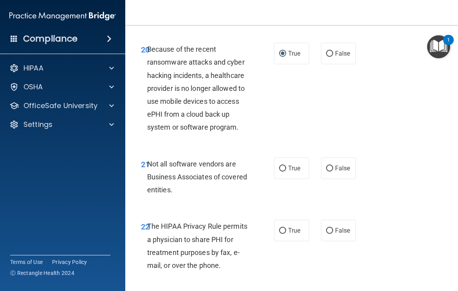
scroll to position [1816, 0]
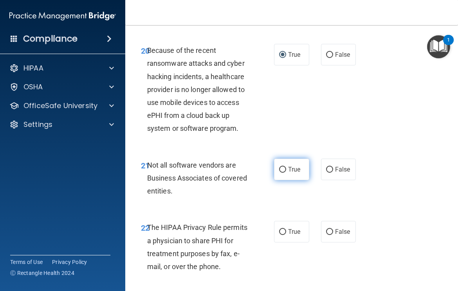
click at [282, 173] on input "True" at bounding box center [282, 170] width 7 height 6
radio input "true"
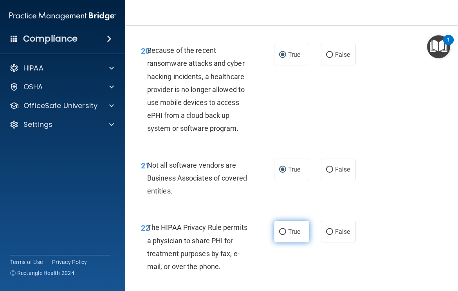
click at [282, 235] on input "True" at bounding box center [282, 232] width 7 height 6
radio input "true"
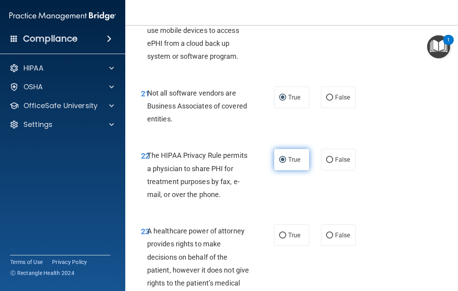
scroll to position [1904, 0]
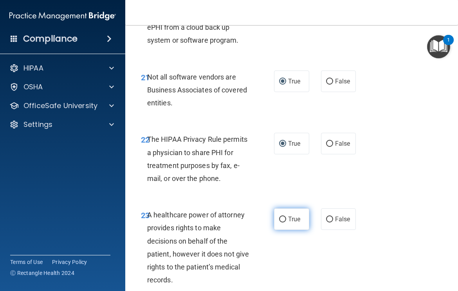
click at [282, 222] on input "True" at bounding box center [282, 219] width 7 height 6
radio input "true"
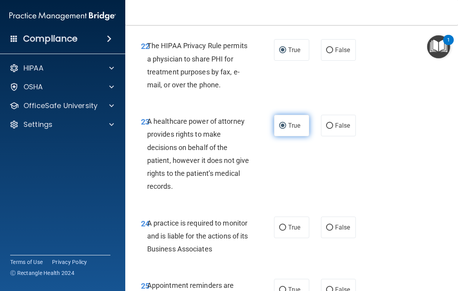
scroll to position [1998, 0]
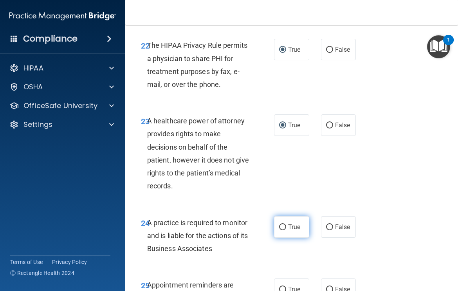
click at [283, 230] on input "True" at bounding box center [282, 227] width 7 height 6
radio input "true"
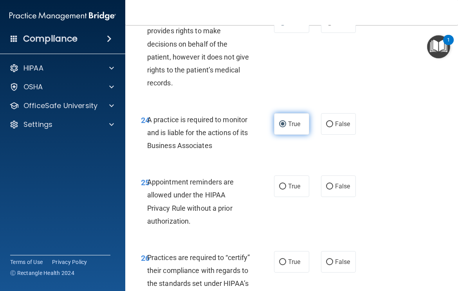
scroll to position [2102, 0]
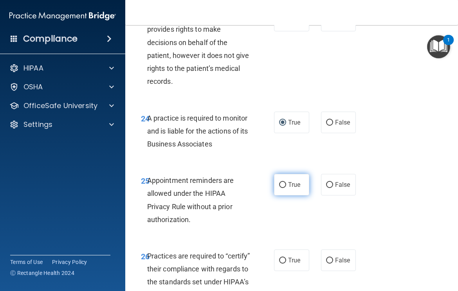
click at [283, 188] on input "True" at bounding box center [282, 185] width 7 height 6
radio input "true"
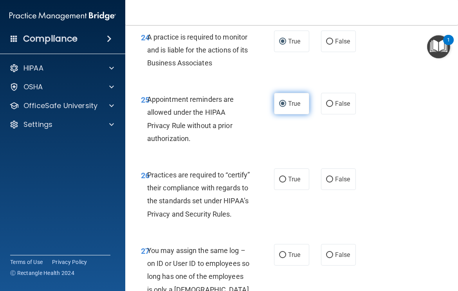
scroll to position [2185, 0]
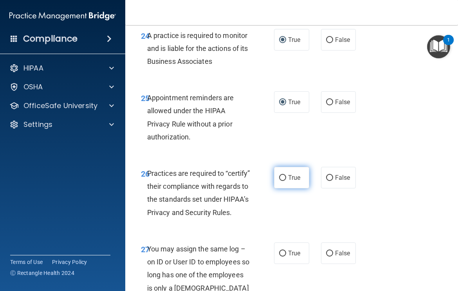
click at [282, 181] on input "True" at bounding box center [282, 178] width 7 height 6
radio input "true"
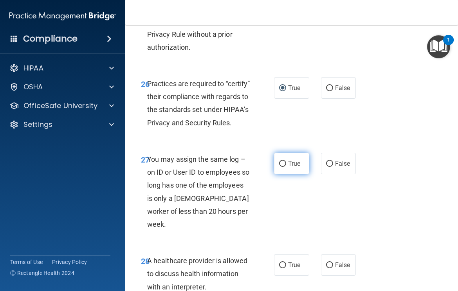
click at [282, 167] on input "True" at bounding box center [282, 164] width 7 height 6
radio input "true"
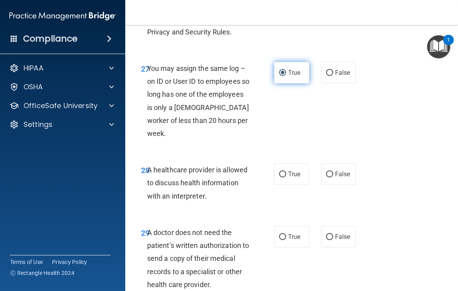
scroll to position [2365, 0]
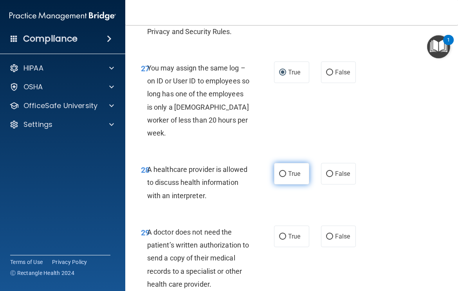
click at [282, 177] on input "True" at bounding box center [282, 174] width 7 height 6
radio input "true"
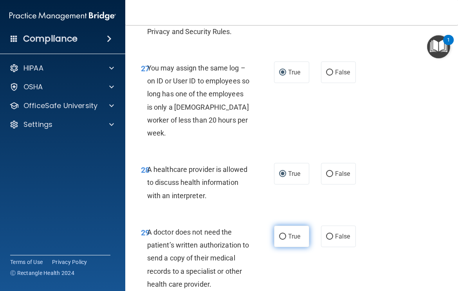
click at [283, 239] on input "True" at bounding box center [282, 237] width 7 height 6
radio input "true"
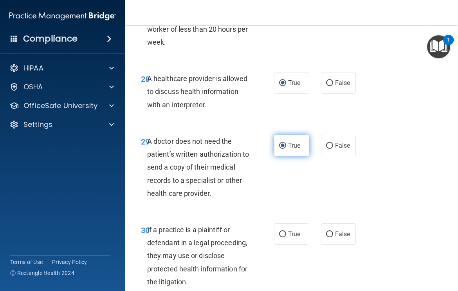
scroll to position [2460, 0]
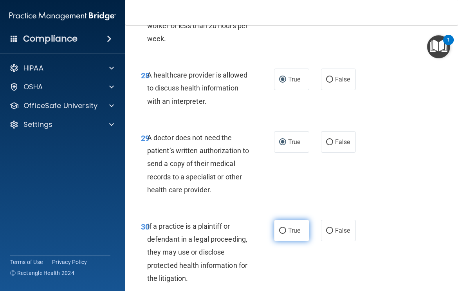
click at [282, 234] on input "True" at bounding box center [282, 231] width 7 height 6
radio input "true"
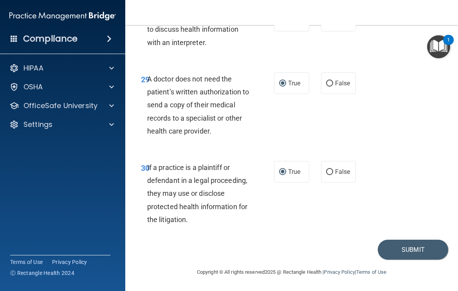
scroll to position [2543, 0]
click at [397, 248] on button "Submit" at bounding box center [413, 249] width 70 height 20
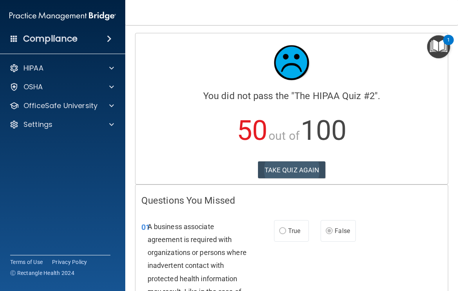
click at [316, 165] on button "TAKE QUIZ AGAIN" at bounding box center [292, 169] width 68 height 17
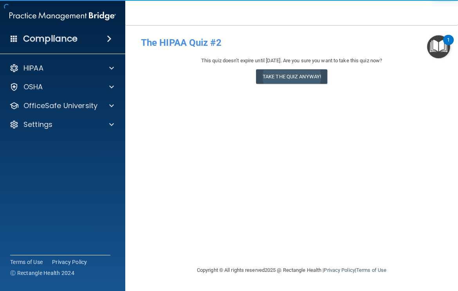
click at [304, 75] on button "Take the quiz anyway!" at bounding box center [291, 76] width 71 height 14
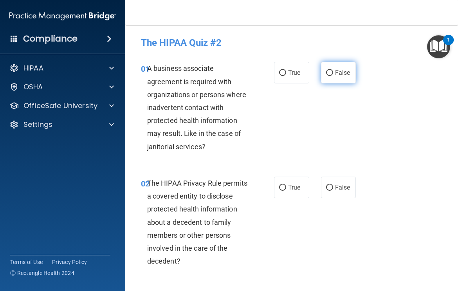
click at [331, 72] on input "False" at bounding box center [329, 73] width 7 height 6
radio input "true"
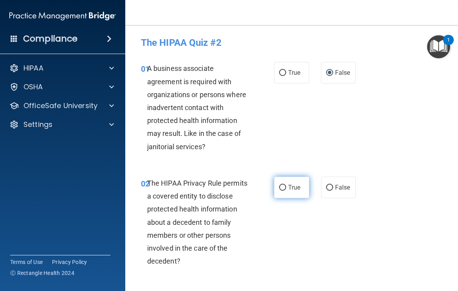
click at [286, 186] on input "True" at bounding box center [282, 188] width 7 height 6
radio input "true"
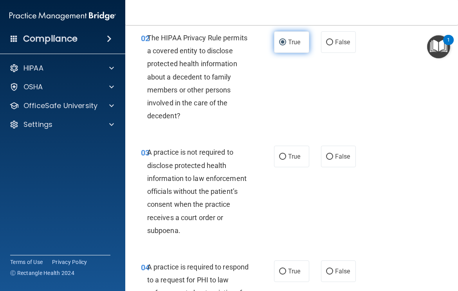
scroll to position [149, 0]
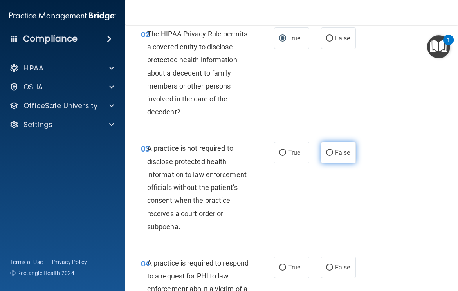
click at [329, 152] on input "False" at bounding box center [329, 153] width 7 height 6
radio input "true"
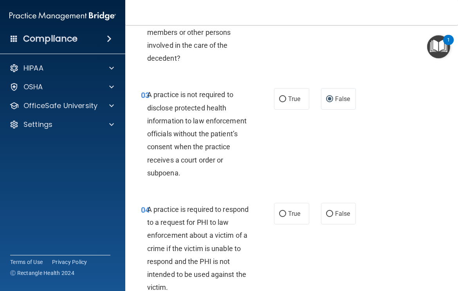
scroll to position [211, 0]
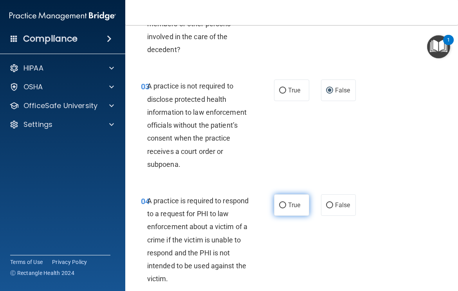
click at [284, 204] on input "True" at bounding box center [282, 205] width 7 height 6
radio input "true"
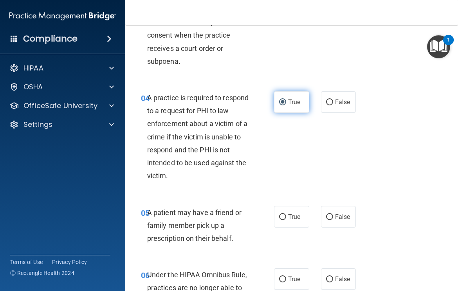
scroll to position [318, 0]
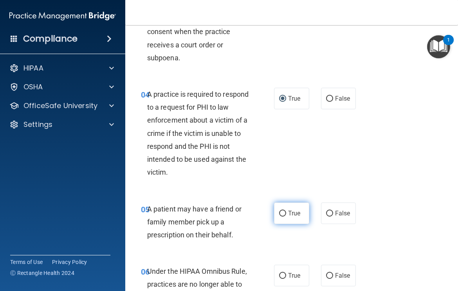
click at [284, 210] on input "True" at bounding box center [282, 213] width 7 height 6
radio input "true"
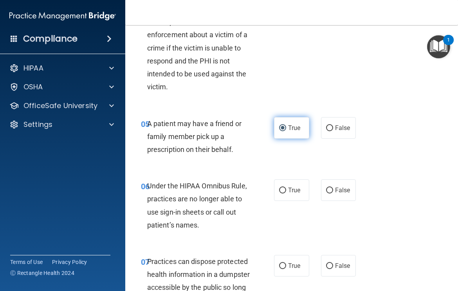
scroll to position [405, 0]
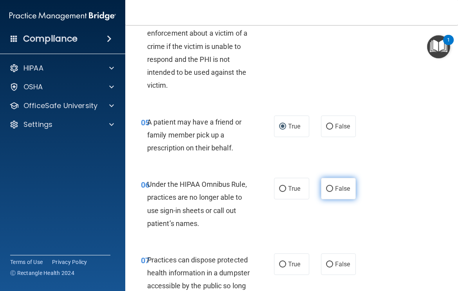
click at [327, 187] on input "False" at bounding box center [329, 189] width 7 height 6
radio input "true"
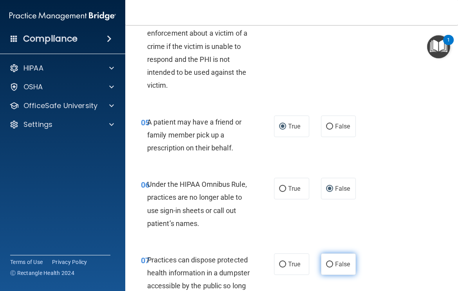
click at [330, 261] on input "False" at bounding box center [329, 264] width 7 height 6
radio input "true"
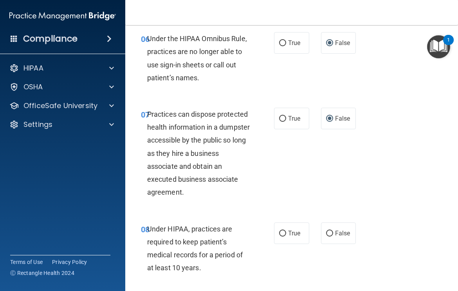
scroll to position [550, 0]
click at [330, 230] on input "False" at bounding box center [329, 233] width 7 height 6
radio input "true"
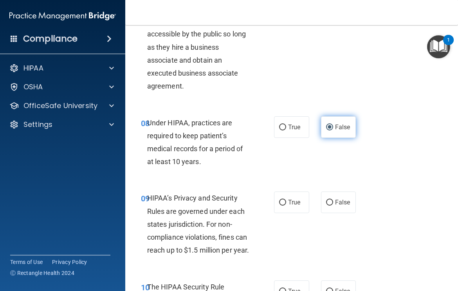
scroll to position [658, 0]
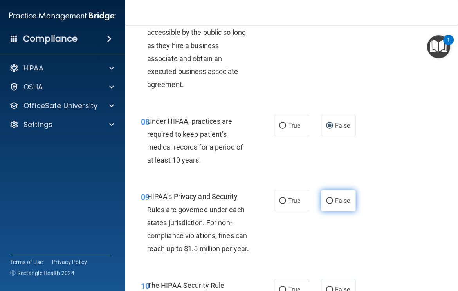
click at [329, 198] on input "False" at bounding box center [329, 201] width 7 height 6
radio input "true"
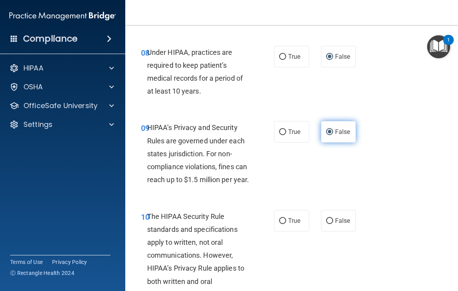
scroll to position [755, 0]
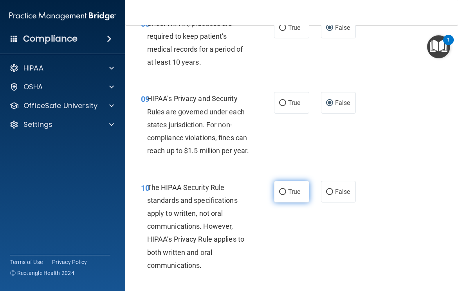
click at [283, 195] on input "True" at bounding box center [282, 192] width 7 height 6
radio input "true"
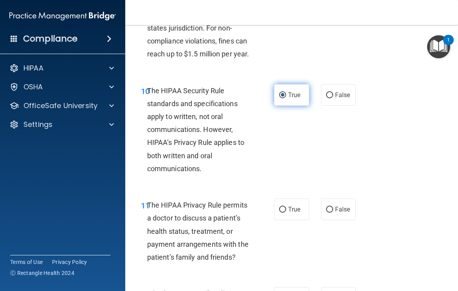
scroll to position [860, 0]
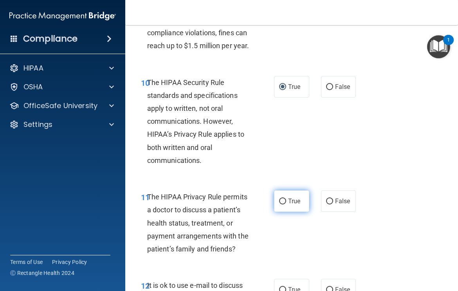
click at [281, 212] on label "True" at bounding box center [291, 201] width 35 height 22
click at [281, 204] on input "True" at bounding box center [282, 201] width 7 height 6
radio input "true"
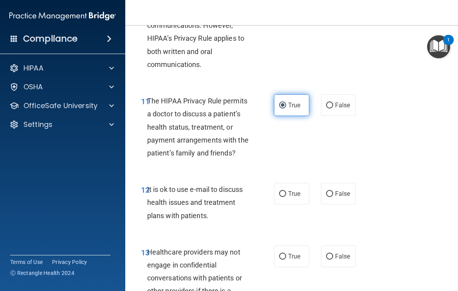
scroll to position [961, 0]
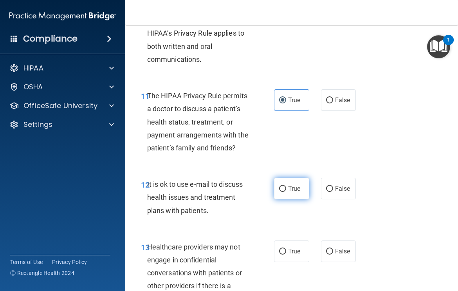
click at [284, 192] on input "True" at bounding box center [282, 189] width 7 height 6
radio input "true"
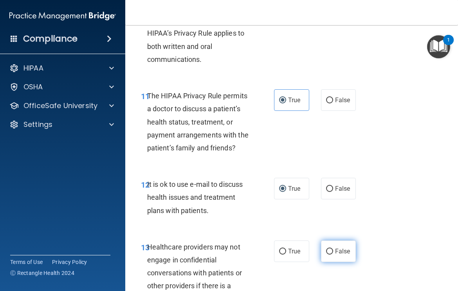
click at [331, 254] on input "False" at bounding box center [329, 251] width 7 height 6
radio input "true"
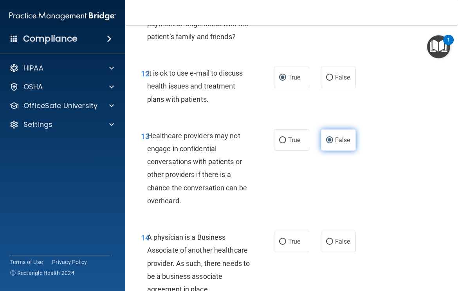
scroll to position [1075, 0]
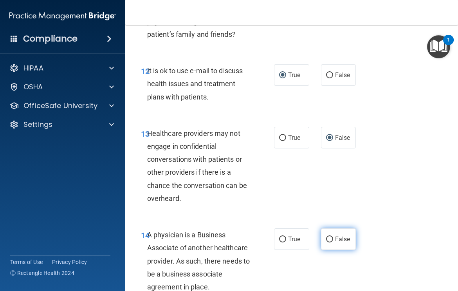
click at [329, 242] on input "False" at bounding box center [329, 239] width 7 height 6
radio input "true"
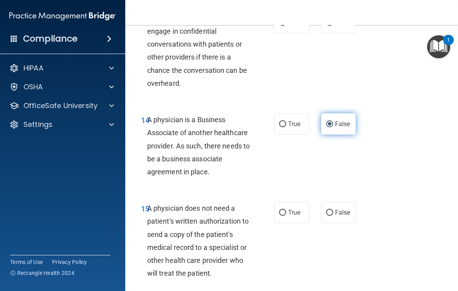
scroll to position [1191, 0]
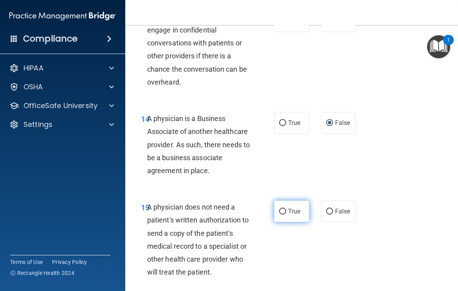
click at [282, 214] on input "True" at bounding box center [282, 212] width 7 height 6
radio input "true"
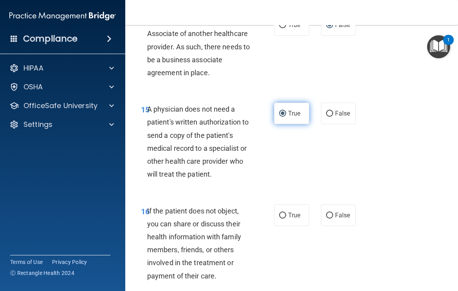
scroll to position [1307, 0]
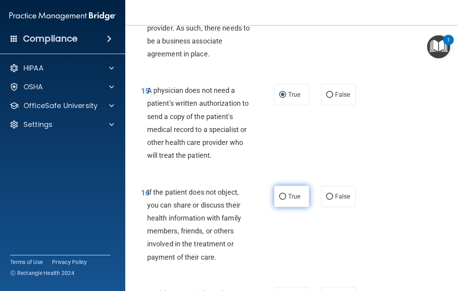
click at [283, 200] on input "True" at bounding box center [282, 197] width 7 height 6
radio input "true"
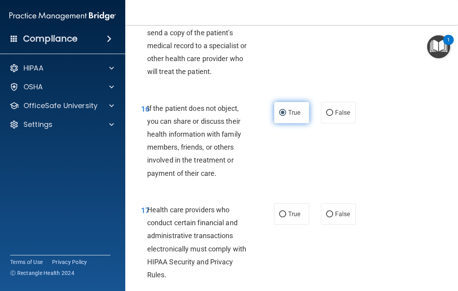
scroll to position [1404, 0]
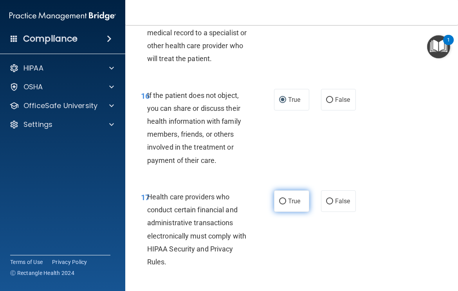
click at [283, 204] on input "True" at bounding box center [282, 201] width 7 height 6
radio input "true"
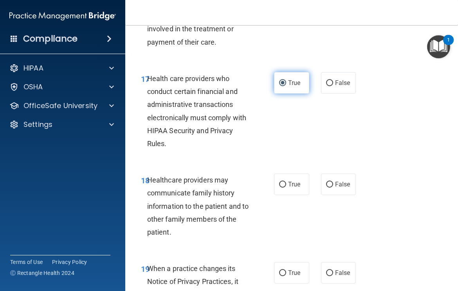
scroll to position [1523, 0]
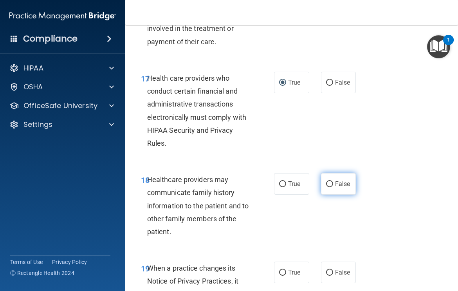
click at [328, 187] on input "False" at bounding box center [329, 184] width 7 height 6
radio input "true"
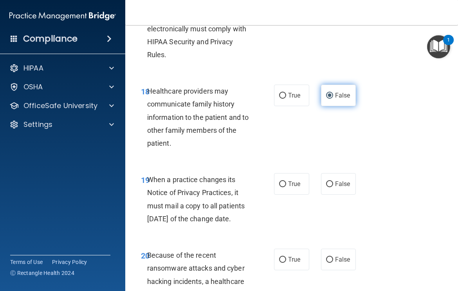
scroll to position [1614, 0]
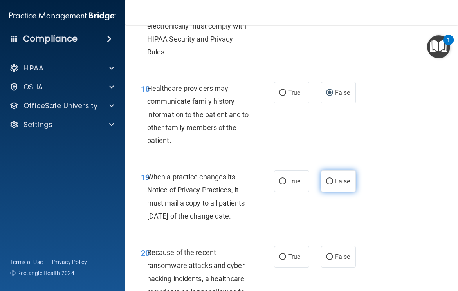
click at [330, 184] on input "False" at bounding box center [329, 181] width 7 height 6
radio input "true"
click at [330, 260] on input "False" at bounding box center [329, 257] width 7 height 6
radio input "true"
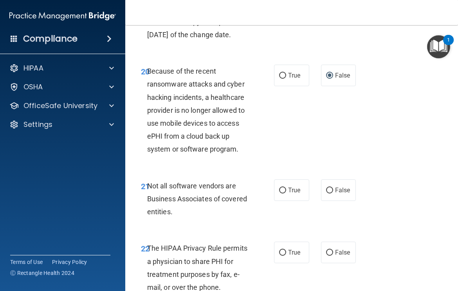
scroll to position [1797, 0]
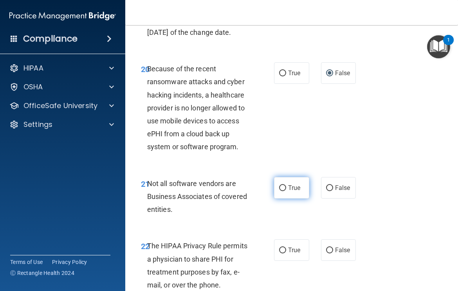
click at [285, 191] on input "True" at bounding box center [282, 188] width 7 height 6
radio input "true"
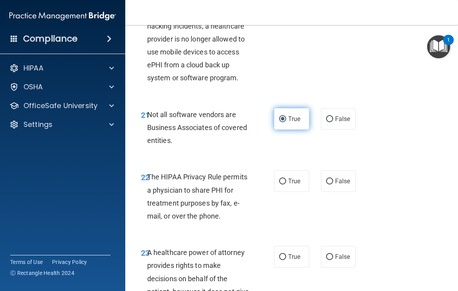
scroll to position [1877, 0]
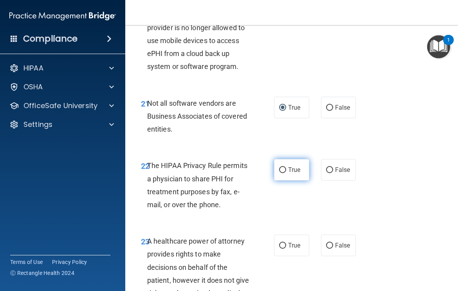
click at [282, 173] on input "True" at bounding box center [282, 170] width 7 height 6
radio input "true"
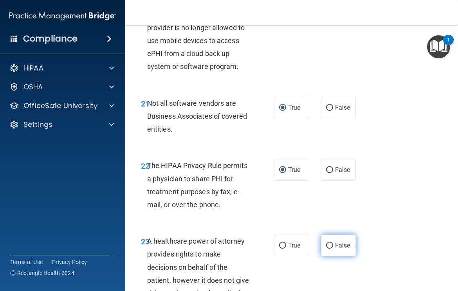
click at [329, 248] on input "False" at bounding box center [329, 246] width 7 height 6
radio input "true"
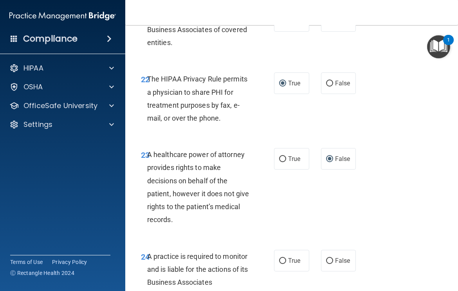
scroll to position [1976, 0]
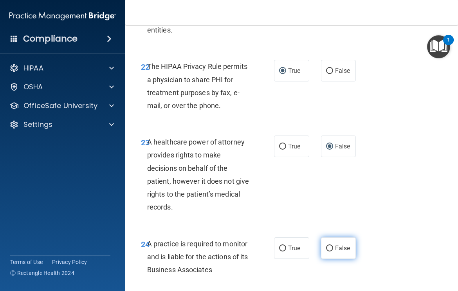
click at [331, 251] on input "False" at bounding box center [329, 248] width 7 height 6
radio input "true"
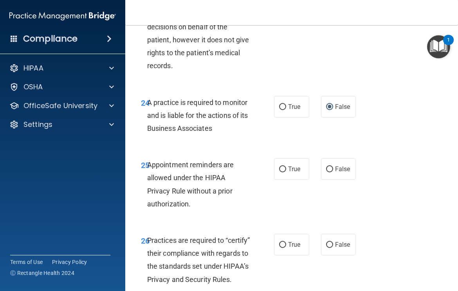
scroll to position [2117, 0]
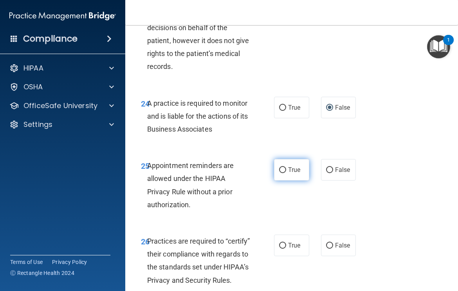
click at [284, 173] on input "True" at bounding box center [282, 170] width 7 height 6
radio input "true"
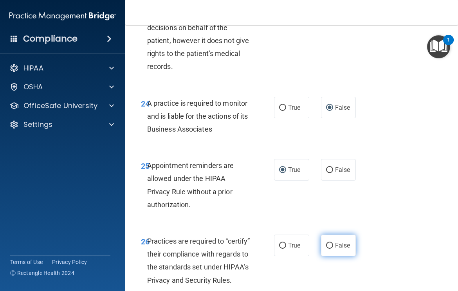
click at [329, 248] on input "False" at bounding box center [329, 246] width 7 height 6
radio input "true"
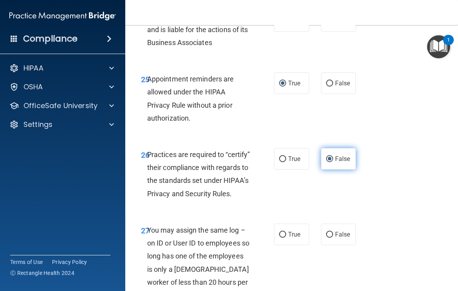
scroll to position [2210, 0]
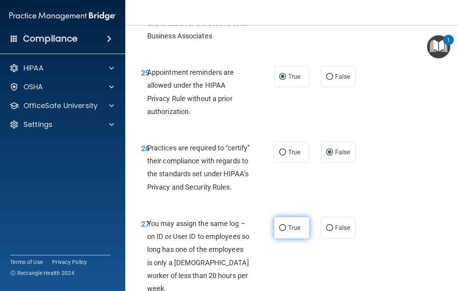
click at [284, 231] on input "True" at bounding box center [282, 228] width 7 height 6
radio input "true"
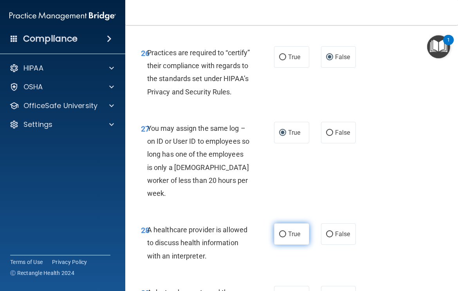
scroll to position [2339, 0]
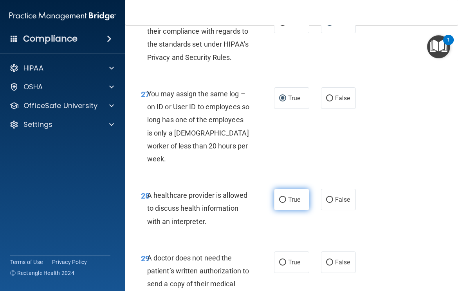
click at [284, 203] on input "True" at bounding box center [282, 200] width 7 height 6
radio input "true"
click at [284, 265] on input "True" at bounding box center [282, 262] width 7 height 6
radio input "true"
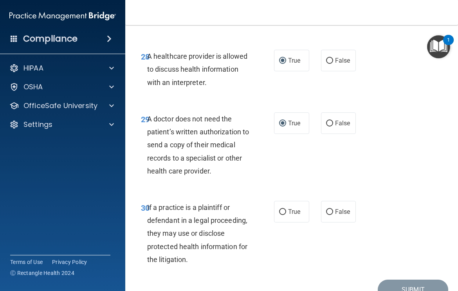
scroll to position [2479, 0]
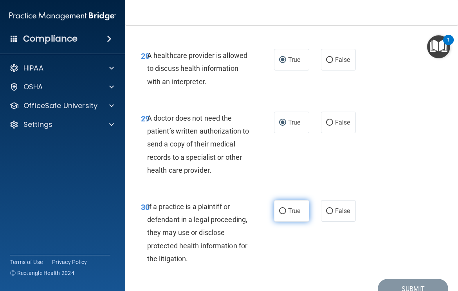
click at [282, 214] on input "True" at bounding box center [282, 211] width 7 height 6
radio input "true"
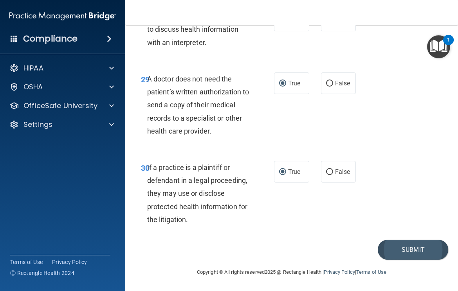
scroll to position [2543, 0]
click at [388, 243] on button "Submit" at bounding box center [413, 249] width 70 height 20
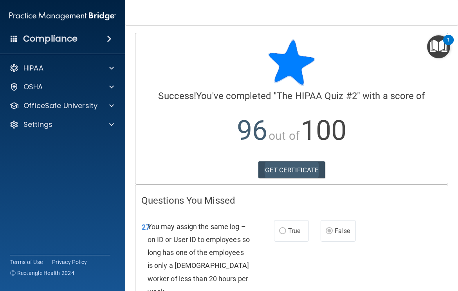
click at [304, 173] on link "GET CERTIFICATE" at bounding box center [291, 169] width 67 height 17
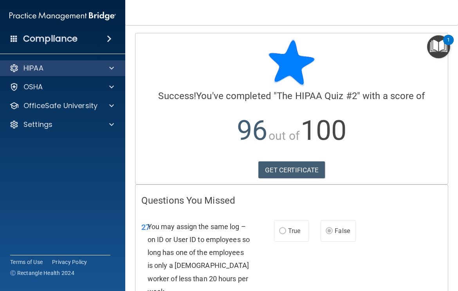
click at [109, 66] on span at bounding box center [111, 67] width 5 height 9
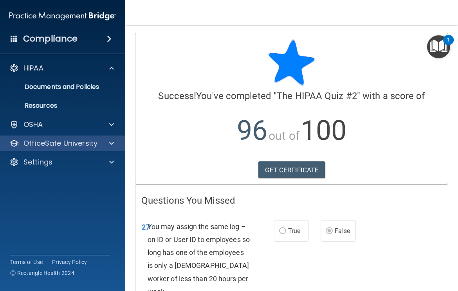
click at [81, 143] on p "OfficeSafe University" at bounding box center [60, 142] width 74 height 9
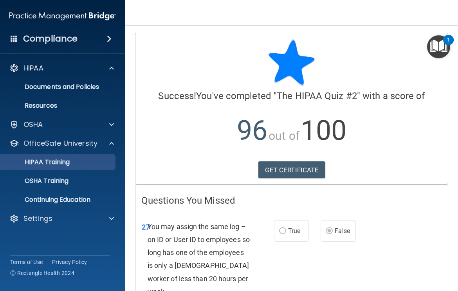
click at [62, 167] on link "HIPAA Training" at bounding box center [53, 162] width 123 height 16
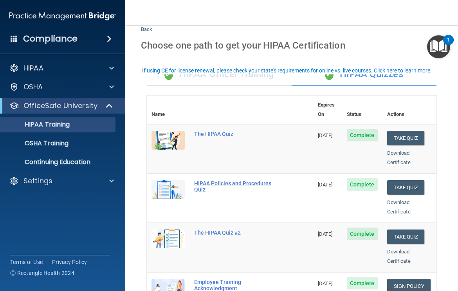
scroll to position [40, 0]
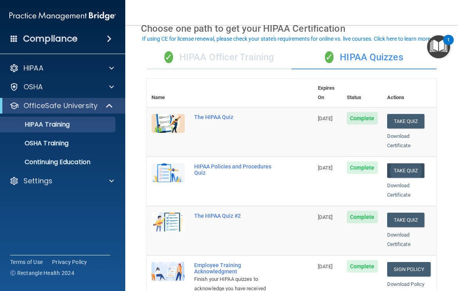
click at [408, 163] on button "Take Quiz" at bounding box center [406, 170] width 38 height 14
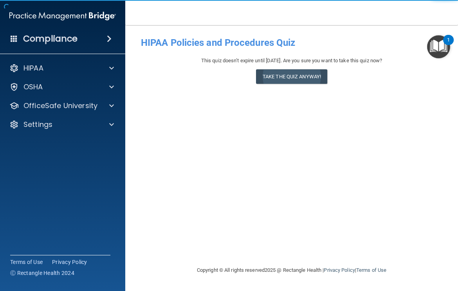
click at [309, 75] on button "Take the quiz anyway!" at bounding box center [291, 76] width 71 height 14
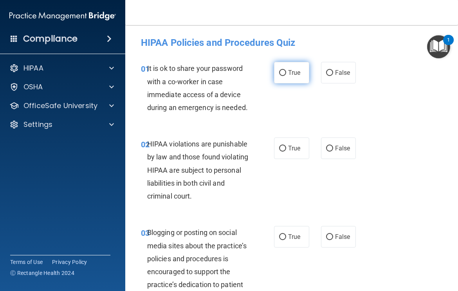
click at [281, 72] on input "True" at bounding box center [282, 73] width 7 height 6
radio input "true"
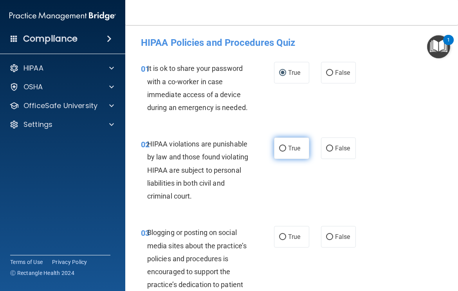
click at [282, 148] on input "True" at bounding box center [282, 149] width 7 height 6
radio input "true"
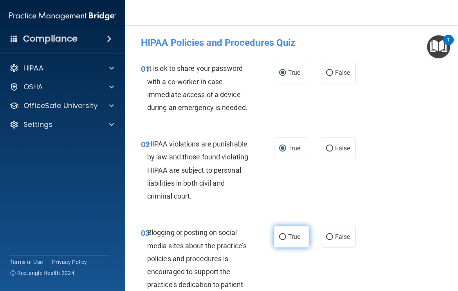
click at [283, 239] on label "True" at bounding box center [291, 237] width 35 height 22
click at [283, 239] on input "True" at bounding box center [282, 237] width 7 height 6
radio input "true"
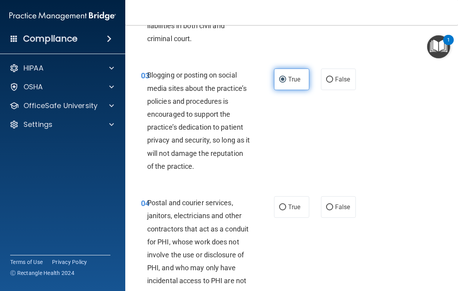
scroll to position [205, 0]
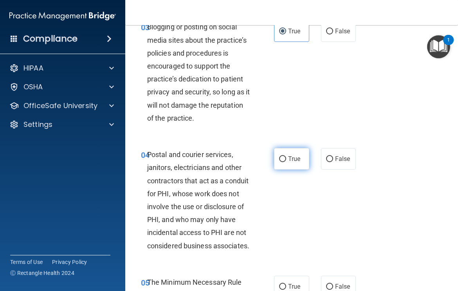
click at [282, 156] on input "True" at bounding box center [282, 159] width 7 height 6
radio input "true"
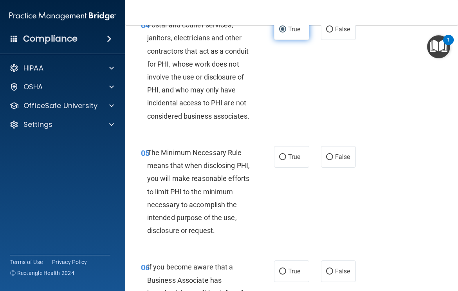
scroll to position [334, 0]
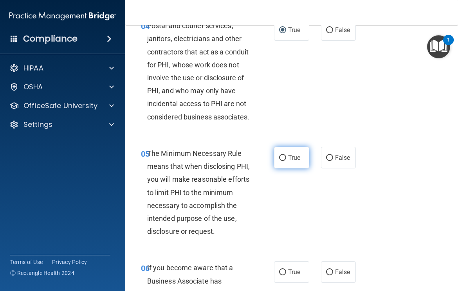
click at [282, 161] on input "True" at bounding box center [282, 158] width 7 height 6
radio input "true"
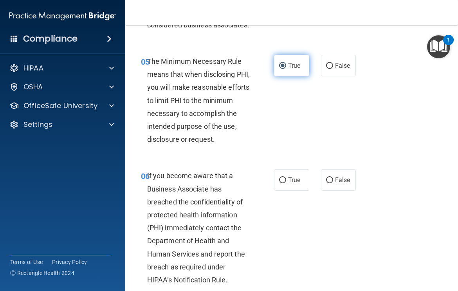
scroll to position [440, 0]
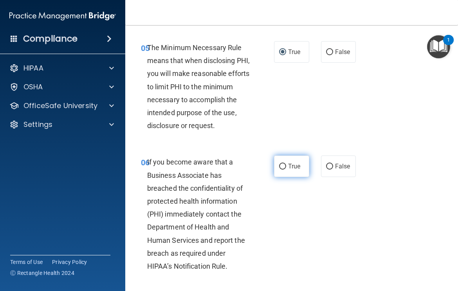
click at [282, 169] on input "True" at bounding box center [282, 167] width 7 height 6
radio input "true"
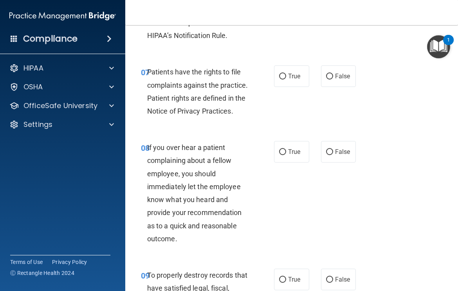
scroll to position [676, 0]
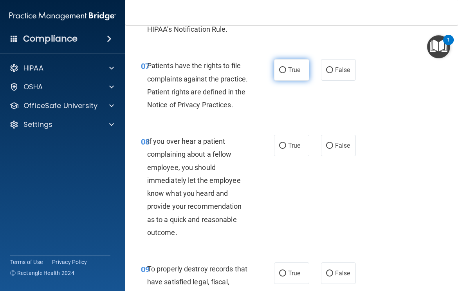
click at [282, 73] on input "True" at bounding box center [282, 70] width 7 height 6
radio input "true"
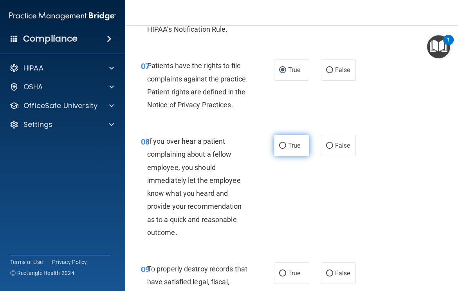
click at [282, 149] on input "True" at bounding box center [282, 146] width 7 height 6
radio input "true"
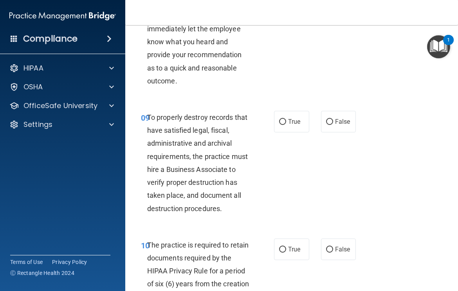
scroll to position [830, 0]
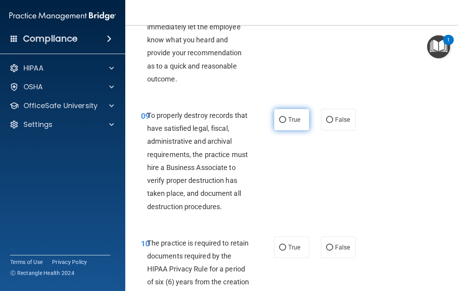
click at [282, 123] on input "True" at bounding box center [282, 120] width 7 height 6
radio input "true"
click at [282, 250] on input "True" at bounding box center [282, 248] width 7 height 6
radio input "true"
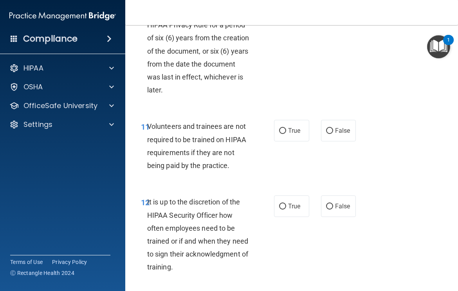
scroll to position [1077, 0]
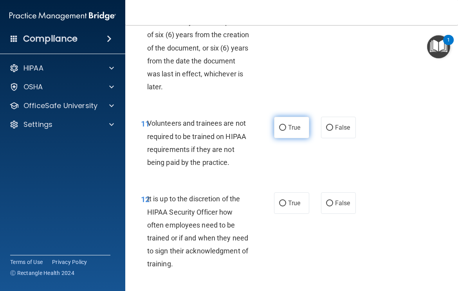
click at [282, 131] on input "True" at bounding box center [282, 128] width 7 height 6
radio input "true"
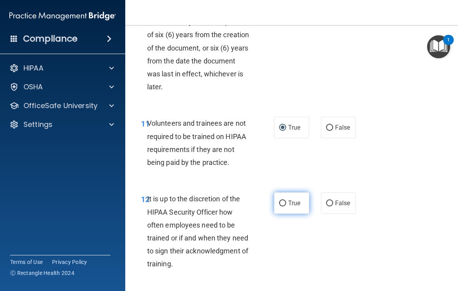
click at [280, 214] on label "True" at bounding box center [291, 203] width 35 height 22
click at [280, 206] on input "True" at bounding box center [282, 203] width 7 height 6
radio input "true"
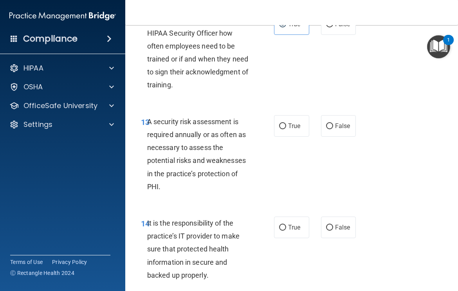
scroll to position [1271, 0]
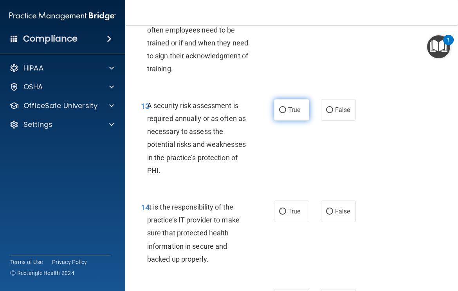
click at [285, 113] on input "True" at bounding box center [282, 110] width 7 height 6
radio input "true"
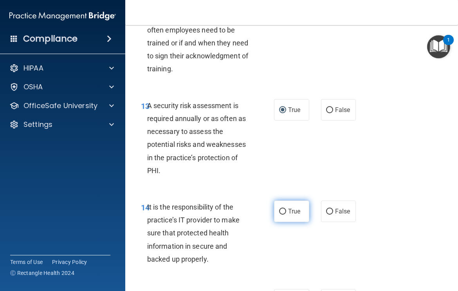
click at [282, 214] on input "True" at bounding box center [282, 212] width 7 height 6
radio input "true"
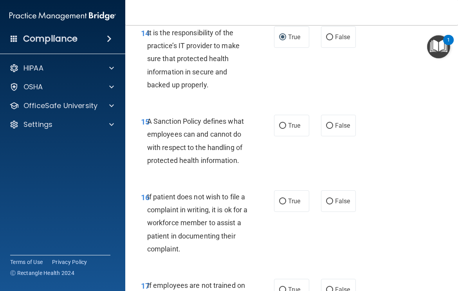
scroll to position [1445, 0]
click at [285, 129] on input "True" at bounding box center [282, 126] width 7 height 6
radio input "true"
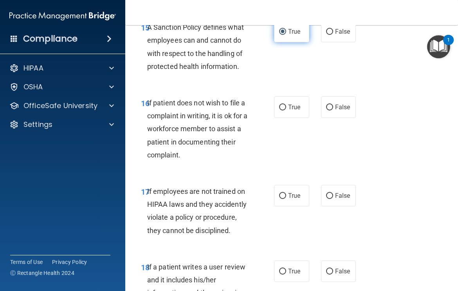
scroll to position [1542, 0]
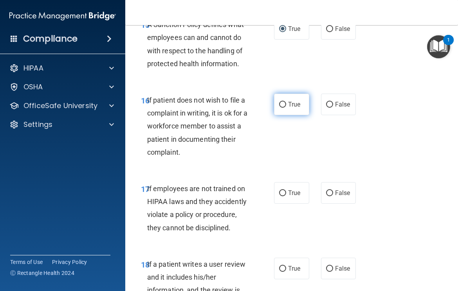
click at [282, 108] on input "True" at bounding box center [282, 105] width 7 height 6
radio input "true"
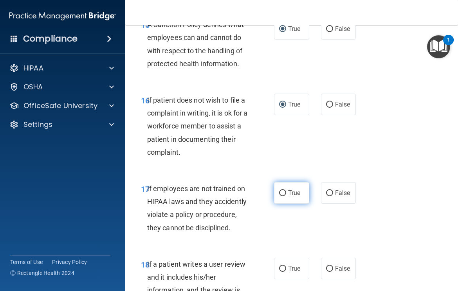
click at [284, 196] on input "True" at bounding box center [282, 193] width 7 height 6
radio input "true"
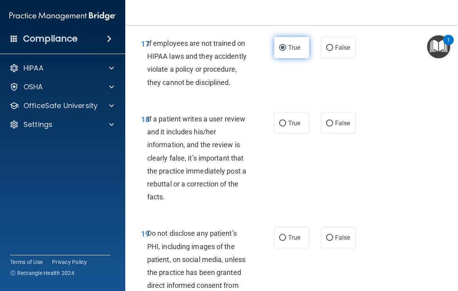
scroll to position [1686, 0]
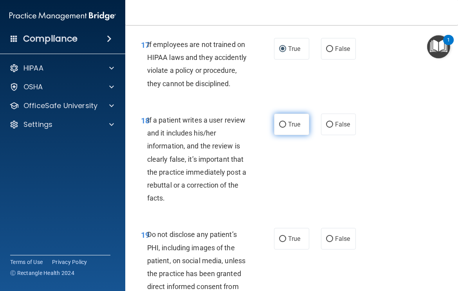
click at [283, 128] on input "True" at bounding box center [282, 125] width 7 height 6
radio input "true"
click at [284, 242] on input "True" at bounding box center [282, 239] width 7 height 6
radio input "true"
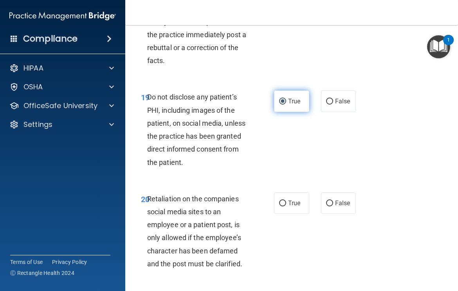
scroll to position [1824, 0]
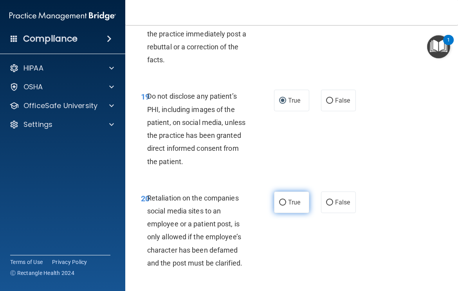
click at [282, 205] on input "True" at bounding box center [282, 203] width 7 height 6
radio input "true"
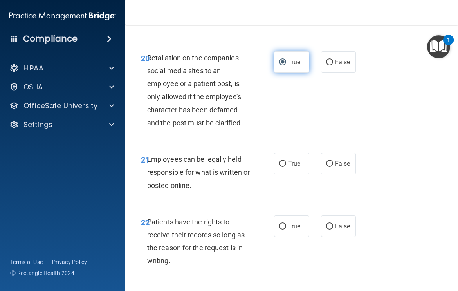
scroll to position [1964, 0]
click at [282, 167] on input "True" at bounding box center [282, 164] width 7 height 6
radio input "true"
click at [284, 229] on input "True" at bounding box center [282, 226] width 7 height 6
radio input "true"
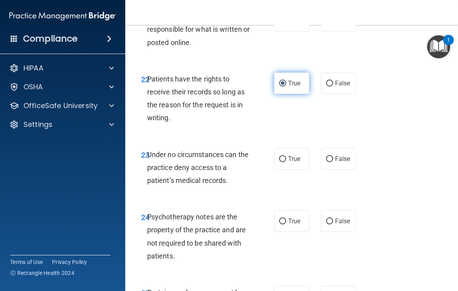
scroll to position [2117, 0]
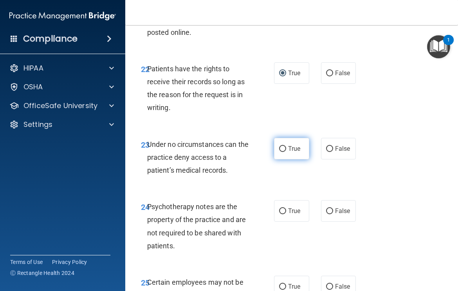
click at [282, 152] on input "True" at bounding box center [282, 149] width 7 height 6
radio input "true"
click at [283, 214] on input "True" at bounding box center [282, 211] width 7 height 6
radio input "true"
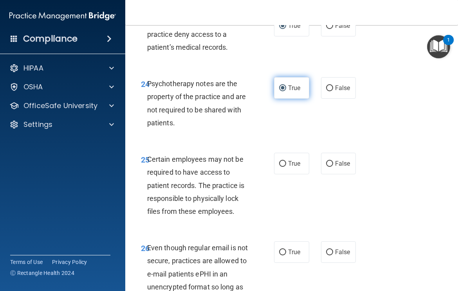
scroll to position [2243, 0]
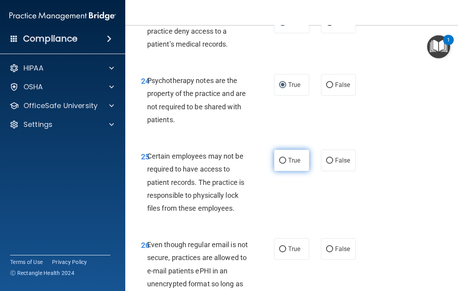
click at [281, 164] on input "True" at bounding box center [282, 161] width 7 height 6
radio input "true"
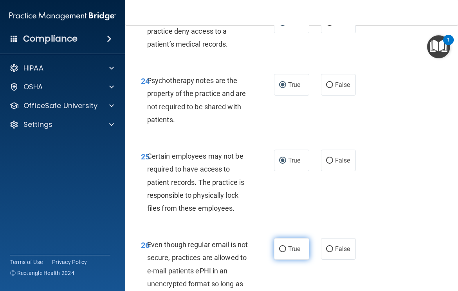
click at [280, 252] on input "True" at bounding box center [282, 249] width 7 height 6
radio input "true"
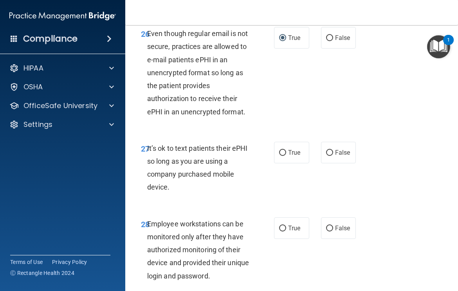
scroll to position [2455, 0]
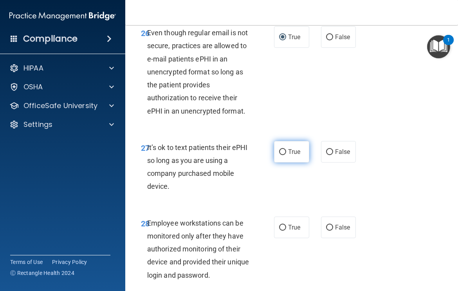
click at [282, 155] on input "True" at bounding box center [282, 152] width 7 height 6
radio input "true"
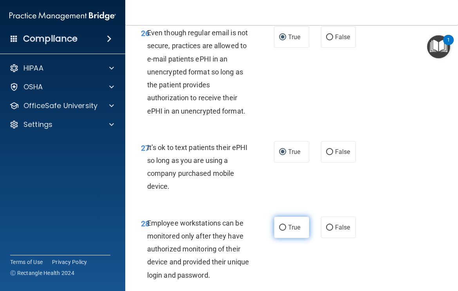
click at [284, 230] on input "True" at bounding box center [282, 228] width 7 height 6
radio input "true"
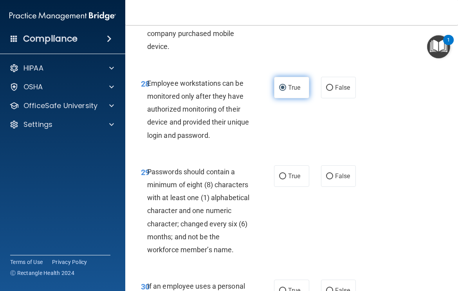
scroll to position [2596, 0]
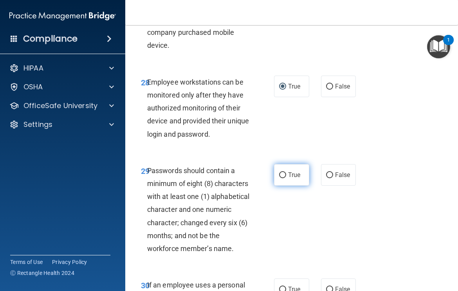
click at [282, 178] on input "True" at bounding box center [282, 175] width 7 height 6
radio input "true"
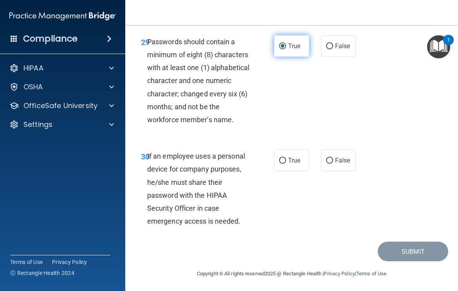
scroll to position [2726, 0]
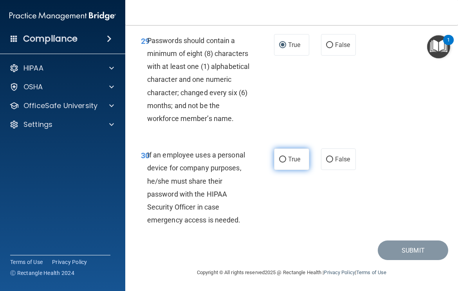
click at [284, 162] on input "True" at bounding box center [282, 159] width 7 height 6
radio input "true"
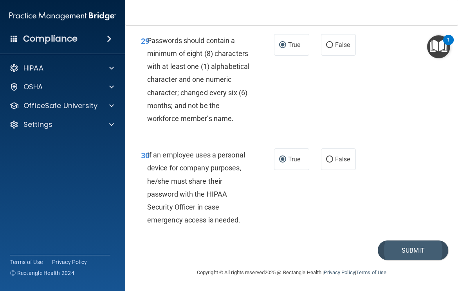
click at [430, 260] on button "Submit" at bounding box center [413, 250] width 70 height 20
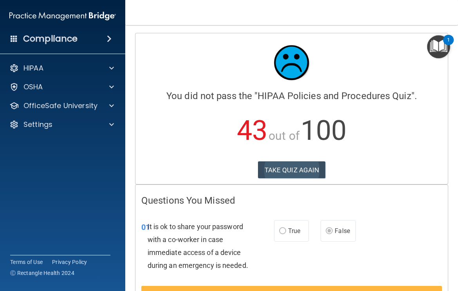
click at [298, 170] on button "TAKE QUIZ AGAIN" at bounding box center [292, 169] width 68 height 17
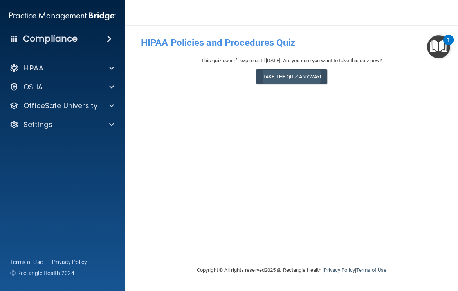
click at [304, 71] on button "Take the quiz anyway!" at bounding box center [291, 76] width 71 height 14
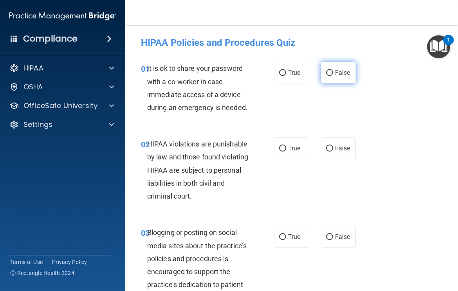
click at [331, 71] on input "False" at bounding box center [329, 73] width 7 height 6
radio input "true"
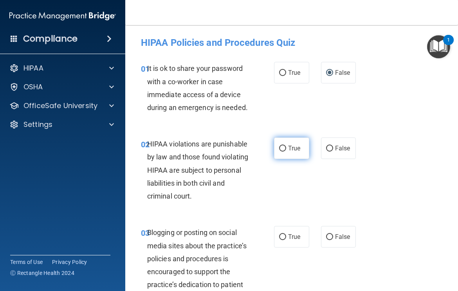
click at [284, 148] on input "True" at bounding box center [282, 149] width 7 height 6
radio input "true"
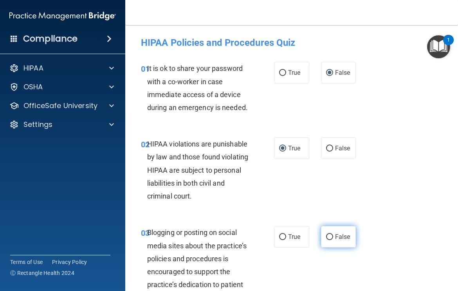
click at [332, 232] on label "False" at bounding box center [338, 237] width 35 height 22
click at [332, 234] on input "False" at bounding box center [329, 237] width 7 height 6
radio input "true"
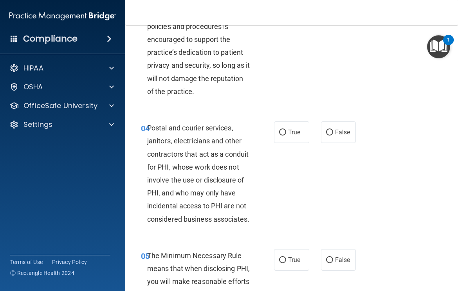
scroll to position [232, 0]
click at [283, 131] on input "True" at bounding box center [282, 133] width 7 height 6
radio input "true"
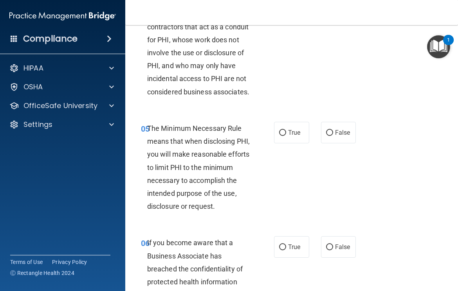
scroll to position [360, 0]
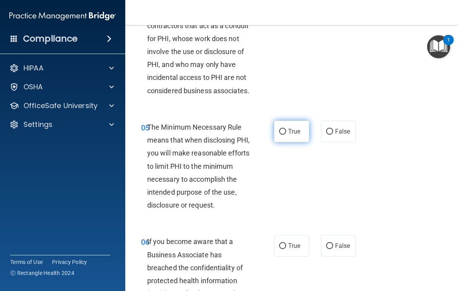
click at [284, 135] on input "True" at bounding box center [282, 132] width 7 height 6
radio input "true"
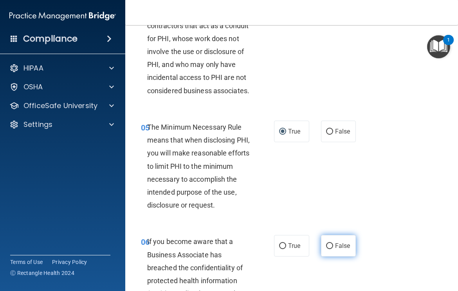
click at [331, 249] on input "False" at bounding box center [329, 246] width 7 height 6
radio input "true"
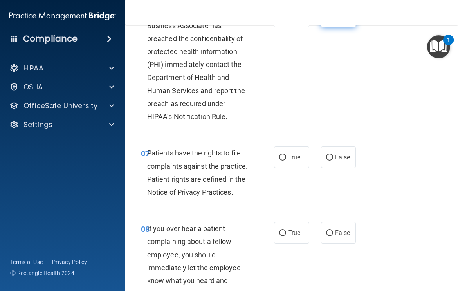
scroll to position [590, 0]
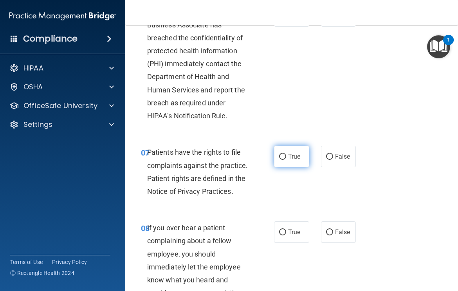
click at [281, 160] on input "True" at bounding box center [282, 157] width 7 height 6
radio input "true"
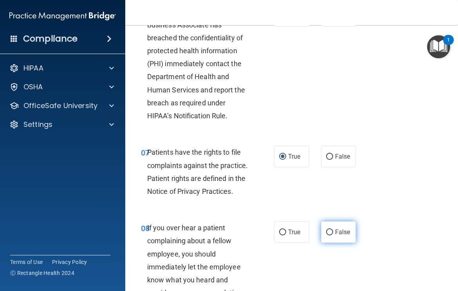
click at [329, 235] on input "False" at bounding box center [329, 232] width 7 height 6
radio input "true"
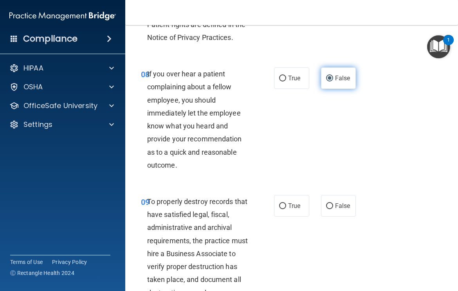
scroll to position [749, 0]
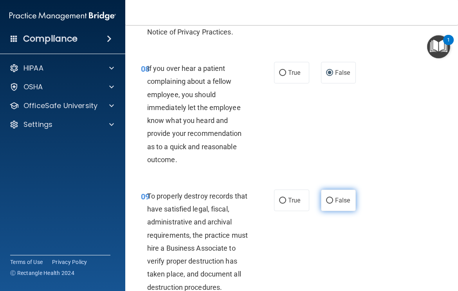
click at [328, 203] on input "False" at bounding box center [329, 201] width 7 height 6
radio input "true"
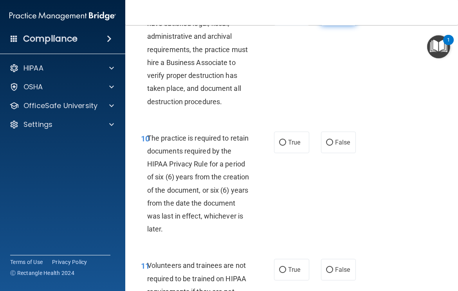
scroll to position [942, 0]
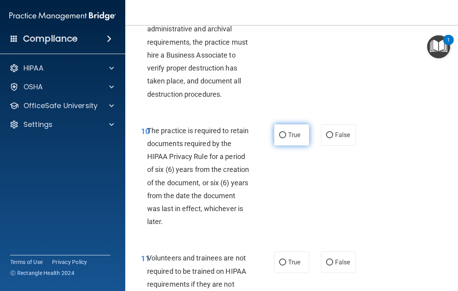
click at [284, 138] on input "True" at bounding box center [282, 135] width 7 height 6
radio input "true"
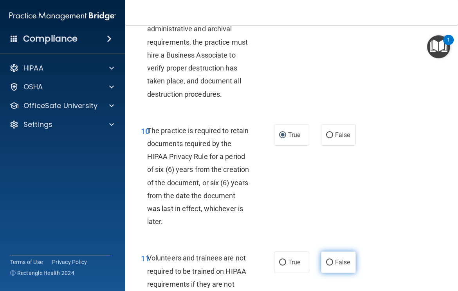
click at [329, 265] on input "False" at bounding box center [329, 262] width 7 height 6
radio input "true"
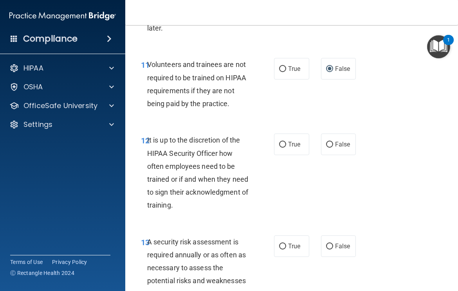
scroll to position [1138, 0]
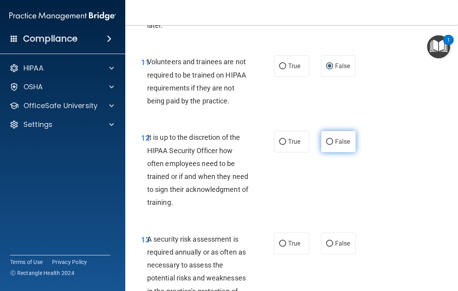
click at [331, 145] on input "False" at bounding box center [329, 142] width 7 height 6
radio input "true"
click at [285, 246] on input "True" at bounding box center [282, 244] width 7 height 6
radio input "true"
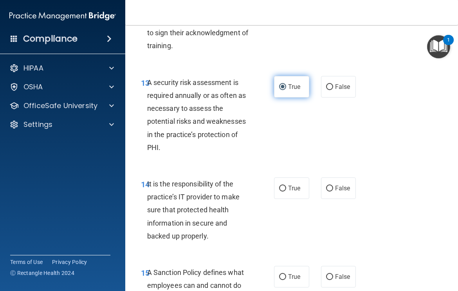
scroll to position [1296, 0]
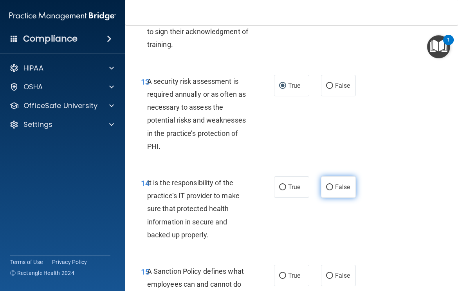
click at [332, 190] on input "False" at bounding box center [329, 187] width 7 height 6
radio input "true"
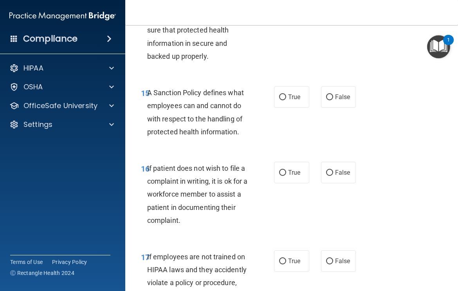
scroll to position [1478, 0]
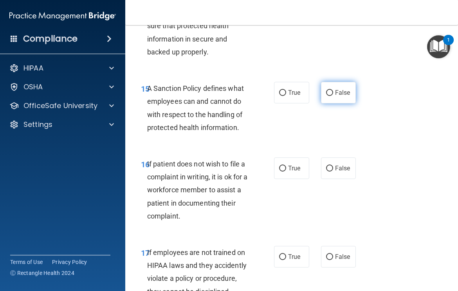
click at [331, 96] on input "False" at bounding box center [329, 93] width 7 height 6
radio input "true"
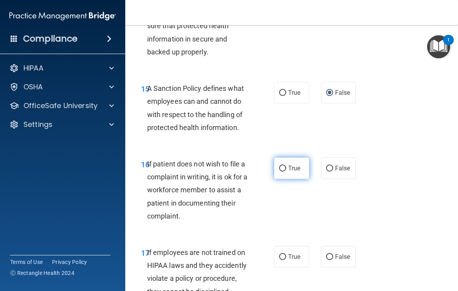
click at [284, 171] on input "True" at bounding box center [282, 168] width 7 height 6
radio input "true"
click at [327, 260] on input "False" at bounding box center [329, 257] width 7 height 6
radio input "true"
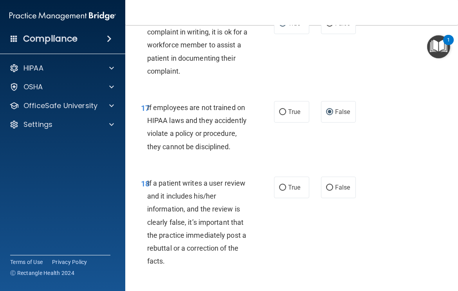
scroll to position [1624, 0]
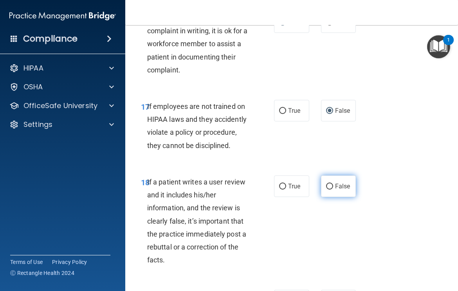
click at [328, 189] on input "False" at bounding box center [329, 186] width 7 height 6
radio input "true"
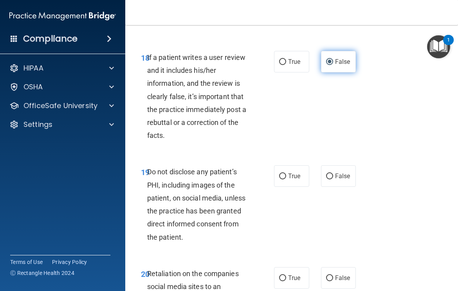
scroll to position [1751, 0]
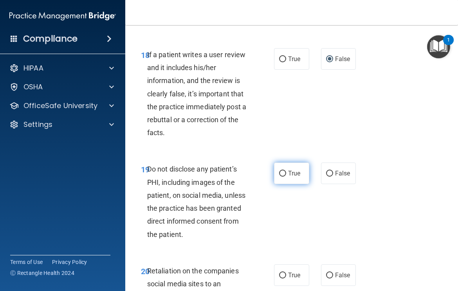
click at [285, 176] on input "True" at bounding box center [282, 174] width 7 height 6
radio input "true"
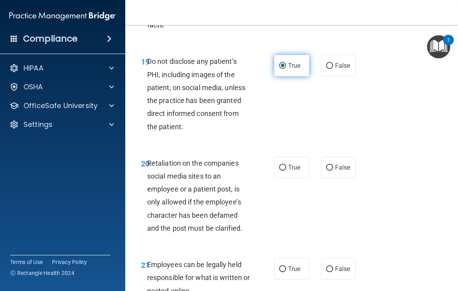
scroll to position [1877, 0]
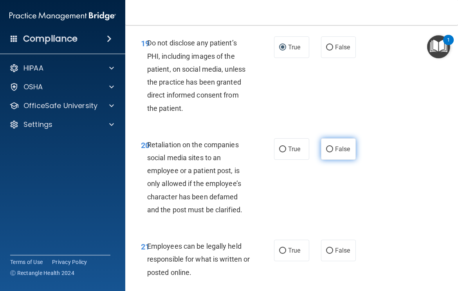
click at [329, 152] on input "False" at bounding box center [329, 149] width 7 height 6
radio input "true"
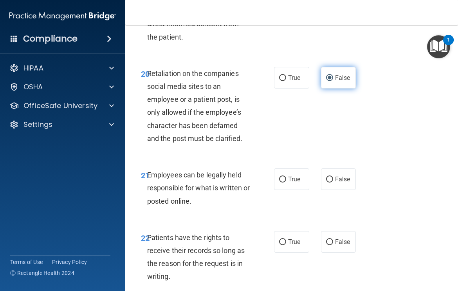
scroll to position [1954, 0]
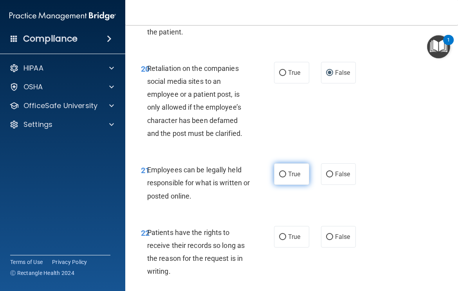
click at [280, 177] on input "True" at bounding box center [282, 174] width 7 height 6
radio input "true"
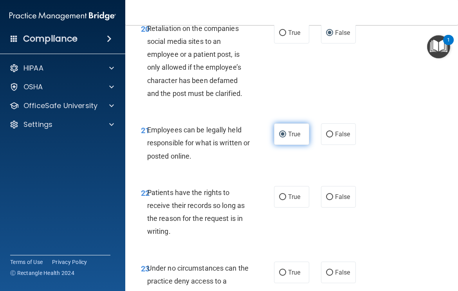
scroll to position [2023, 0]
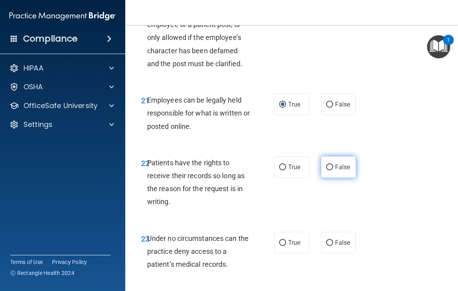
click at [334, 178] on label "False" at bounding box center [338, 167] width 35 height 22
click at [333, 170] on input "False" at bounding box center [329, 167] width 7 height 6
radio input "true"
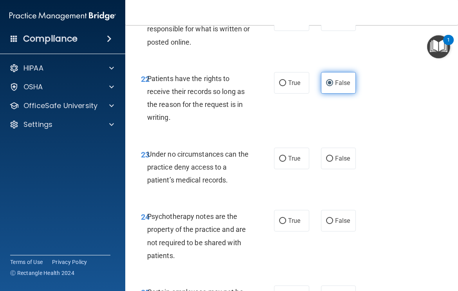
scroll to position [2129, 0]
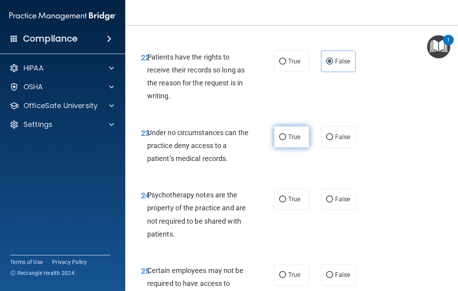
click at [284, 140] on input "True" at bounding box center [282, 137] width 7 height 6
radio input "true"
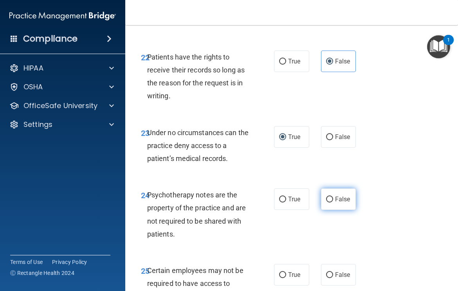
click at [332, 202] on input "False" at bounding box center [329, 199] width 7 height 6
radio input "true"
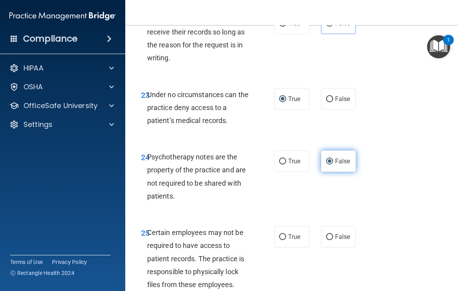
scroll to position [2168, 0]
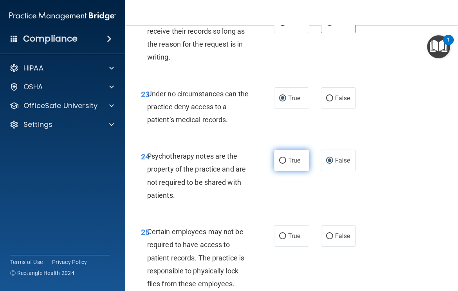
click at [283, 164] on input "True" at bounding box center [282, 161] width 7 height 6
radio input "true"
radio input "false"
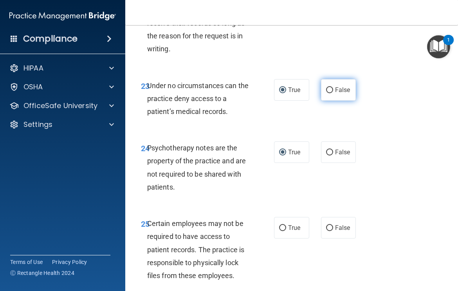
click at [328, 93] on input "False" at bounding box center [329, 90] width 7 height 6
radio input "true"
radio input "false"
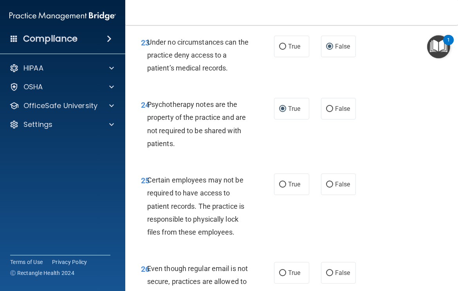
scroll to position [2221, 0]
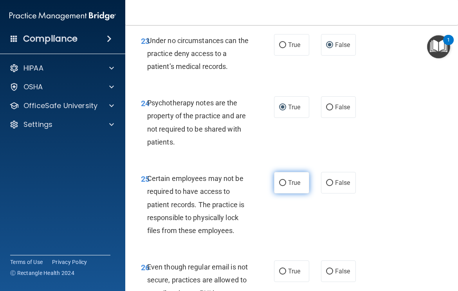
click at [287, 193] on label "True" at bounding box center [291, 183] width 35 height 22
click at [286, 186] on input "True" at bounding box center [282, 183] width 7 height 6
radio input "true"
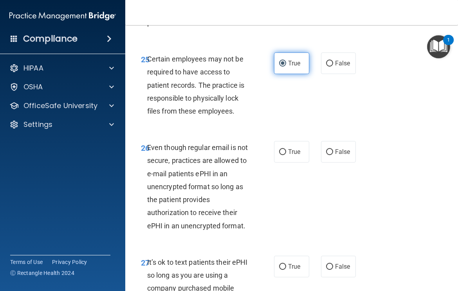
scroll to position [2341, 0]
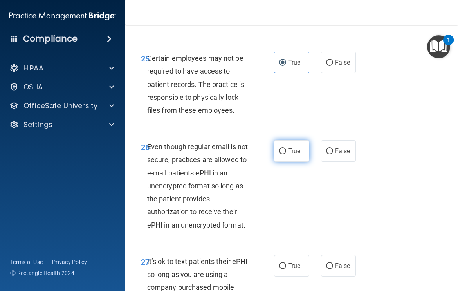
click at [286, 154] on input "True" at bounding box center [282, 151] width 7 height 6
radio input "true"
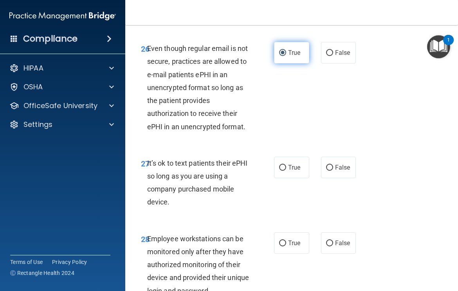
scroll to position [2443, 0]
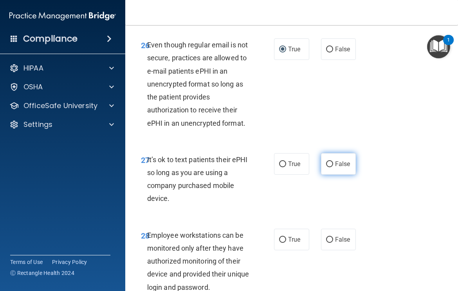
click at [329, 167] on input "False" at bounding box center [329, 164] width 7 height 6
radio input "true"
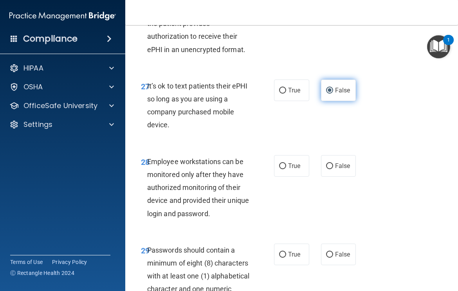
scroll to position [2517, 0]
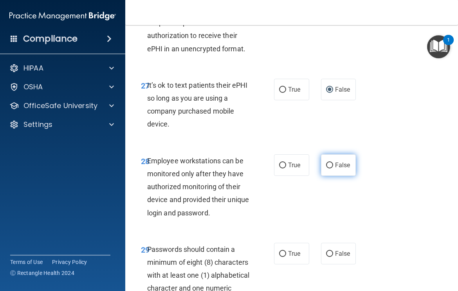
click at [327, 168] on input "False" at bounding box center [329, 165] width 7 height 6
radio input "true"
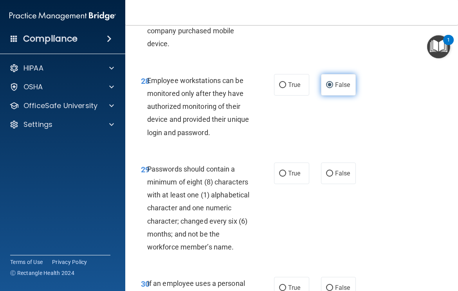
scroll to position [2597, 0]
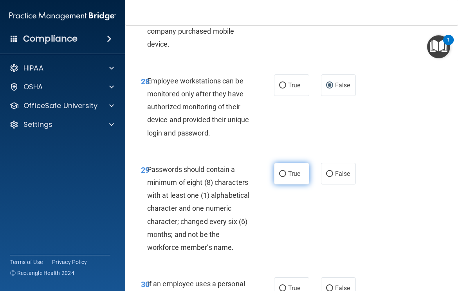
click at [277, 184] on label "True" at bounding box center [291, 174] width 35 height 22
click at [279, 177] on input "True" at bounding box center [282, 174] width 7 height 6
radio input "true"
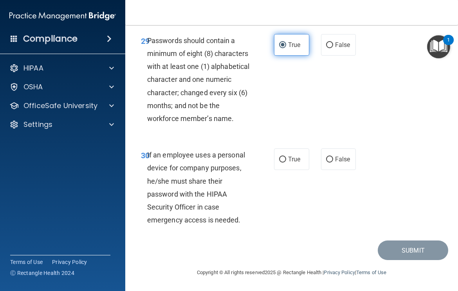
scroll to position [2736, 0]
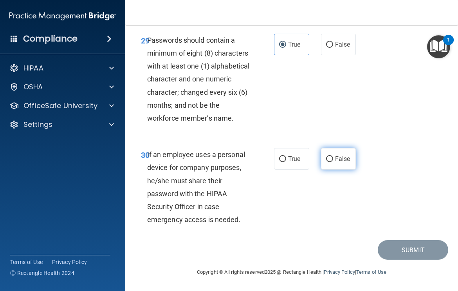
click at [329, 161] on input "False" at bounding box center [329, 159] width 7 height 6
radio input "true"
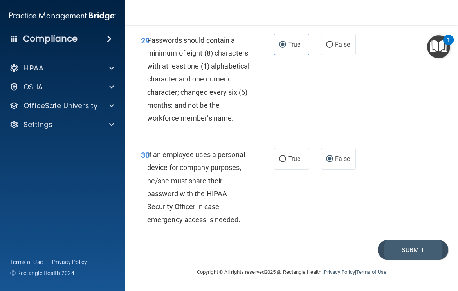
click at [418, 254] on button "Submit" at bounding box center [413, 250] width 70 height 20
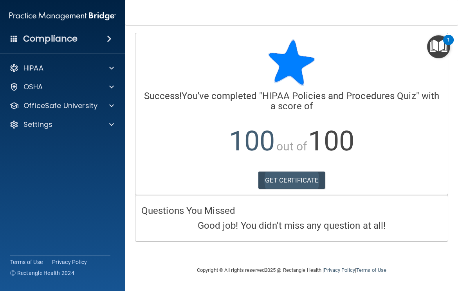
click at [309, 178] on link "GET CERTIFICATE" at bounding box center [291, 179] width 67 height 17
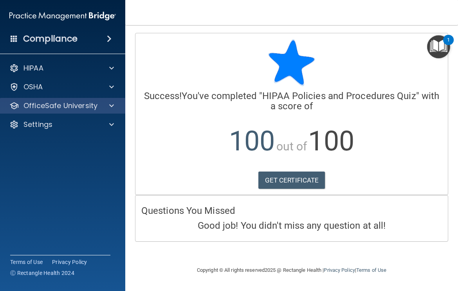
click at [113, 104] on span at bounding box center [111, 105] width 5 height 9
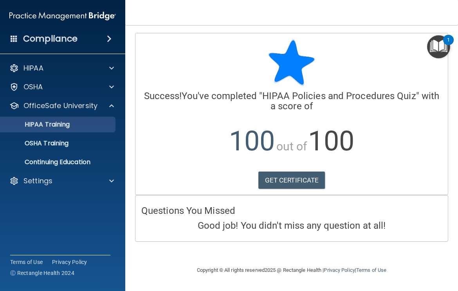
click at [84, 127] on div "HIPAA Training" at bounding box center [58, 124] width 107 height 8
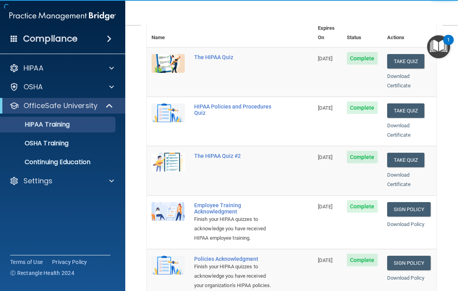
scroll to position [100, 0]
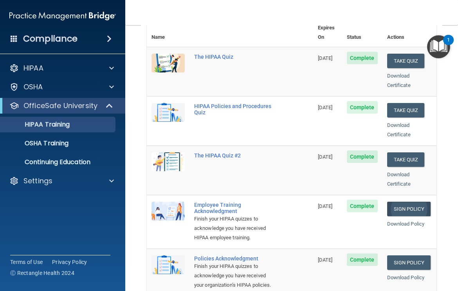
click at [403, 201] on link "Sign Policy" at bounding box center [408, 208] width 43 height 14
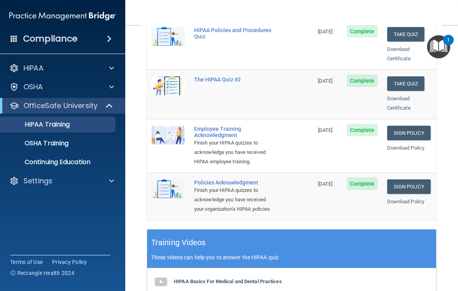
scroll to position [180, 0]
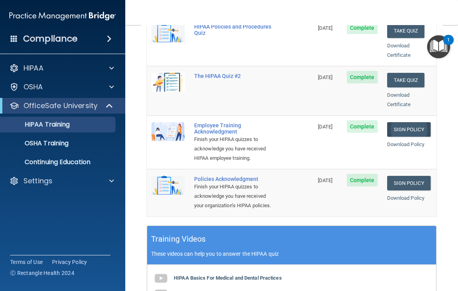
click at [421, 122] on link "Sign Policy" at bounding box center [408, 129] width 43 height 14
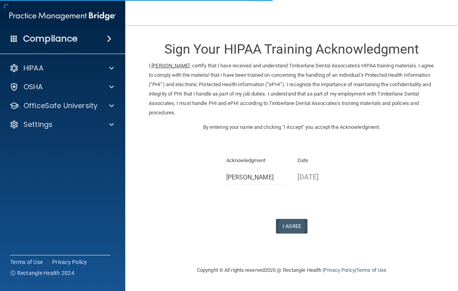
click at [293, 219] on button "I Agree" at bounding box center [291, 226] width 31 height 14
click at [295, 221] on button "I Agree" at bounding box center [291, 226] width 31 height 14
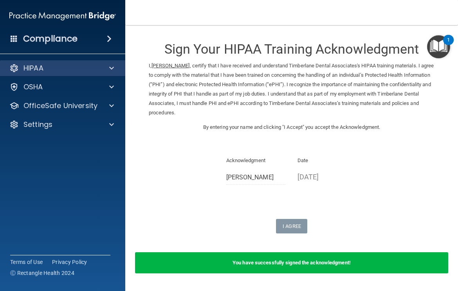
click at [110, 70] on span at bounding box center [111, 67] width 5 height 9
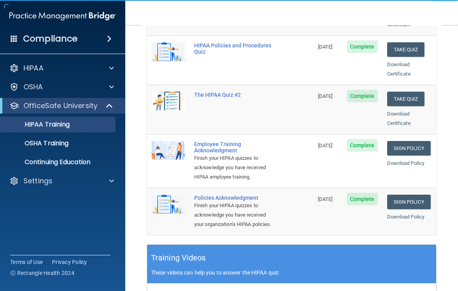
scroll to position [161, 0]
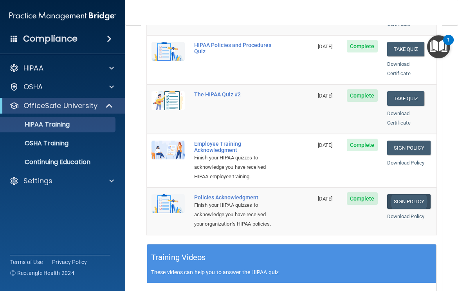
click at [419, 194] on link "Sign Policy" at bounding box center [408, 201] width 43 height 14
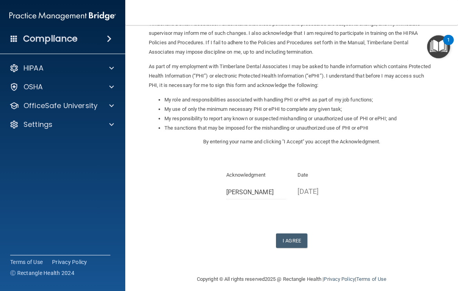
scroll to position [60, 0]
click at [290, 238] on button "I Agree" at bounding box center [291, 241] width 31 height 14
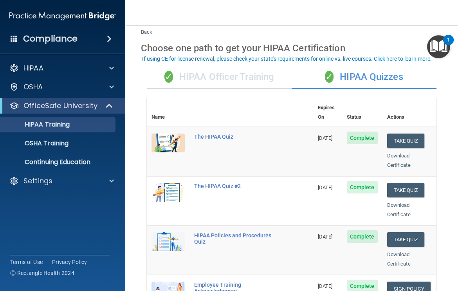
scroll to position [20, 0]
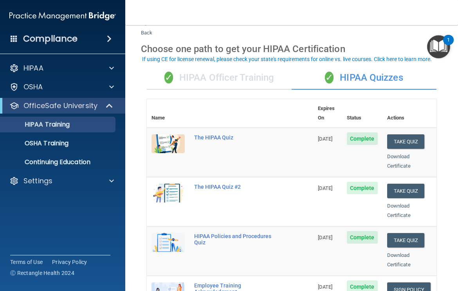
click at [225, 79] on div "✓ HIPAA Officer Training" at bounding box center [219, 77] width 145 height 23
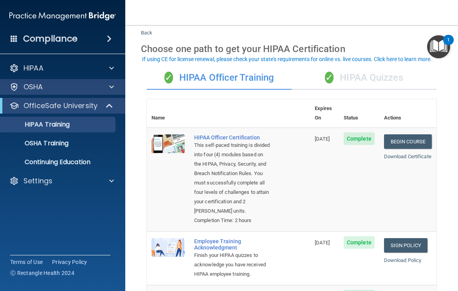
click at [110, 90] on span at bounding box center [111, 86] width 5 height 9
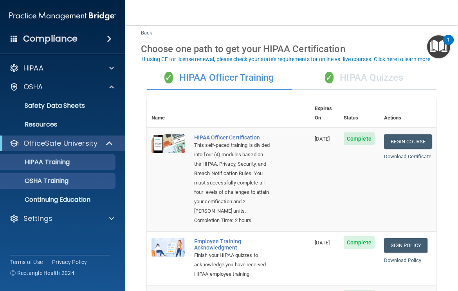
click at [54, 179] on p "OSHA Training" at bounding box center [36, 181] width 63 height 8
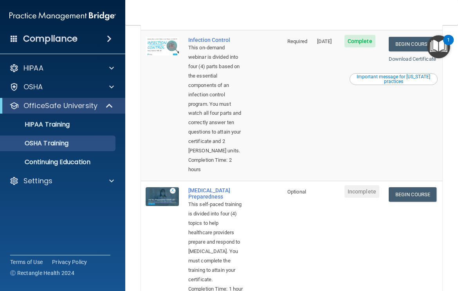
scroll to position [315, 0]
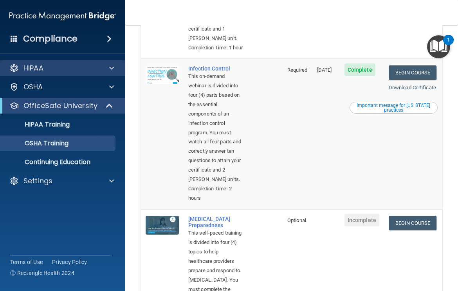
click at [58, 69] on div "HIPAA" at bounding box center [52, 67] width 97 height 9
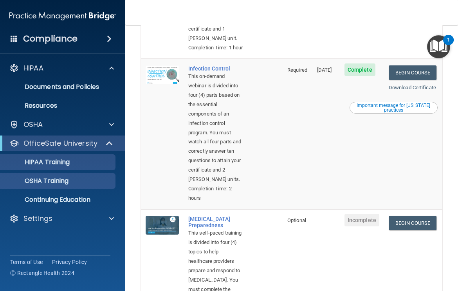
click at [62, 161] on p "HIPAA Training" at bounding box center [37, 162] width 65 height 8
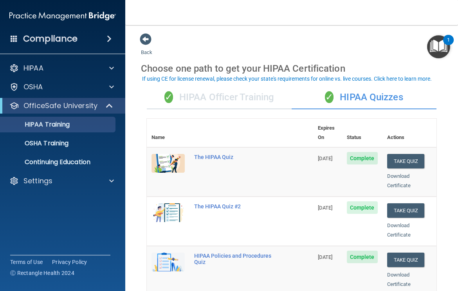
click at [263, 97] on div "✓ HIPAA Officer Training" at bounding box center [219, 97] width 145 height 23
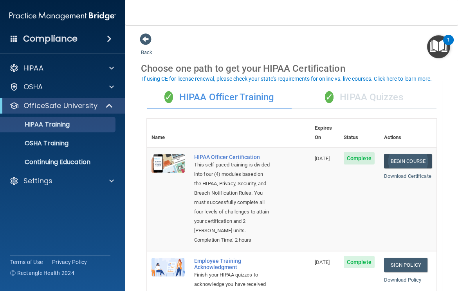
click at [398, 154] on link "Begin Course" at bounding box center [408, 161] width 48 height 14
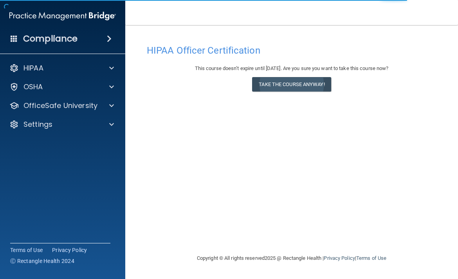
click at [303, 84] on button "Take the course anyway!" at bounding box center [291, 84] width 79 height 14
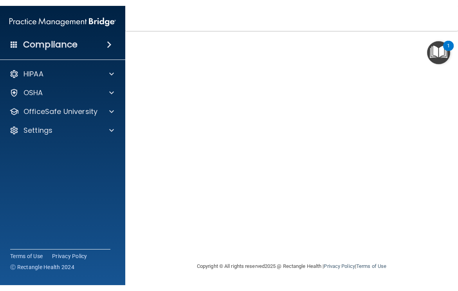
scroll to position [69, 0]
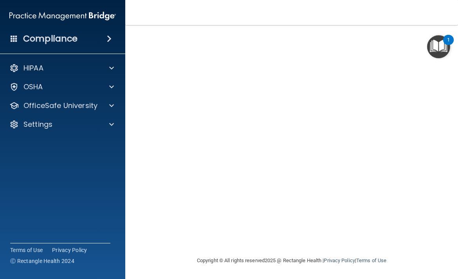
click at [441, 52] on img "Open Resource Center, 1 new notification" at bounding box center [438, 46] width 23 height 23
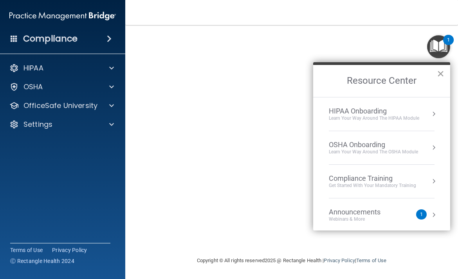
click at [439, 73] on button "×" at bounding box center [440, 73] width 7 height 13
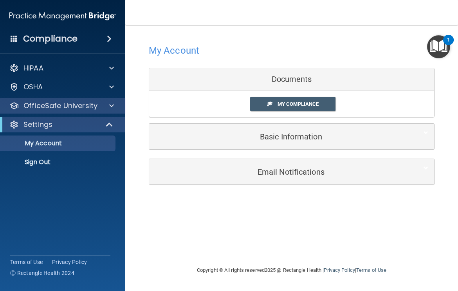
click at [111, 105] on span at bounding box center [111, 105] width 5 height 9
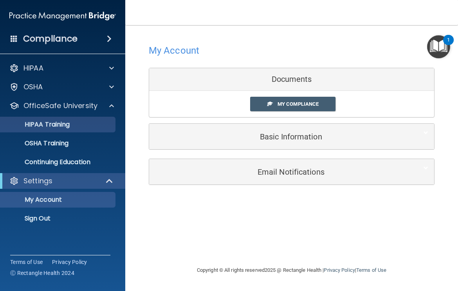
click at [75, 121] on div "HIPAA Training" at bounding box center [58, 124] width 107 height 8
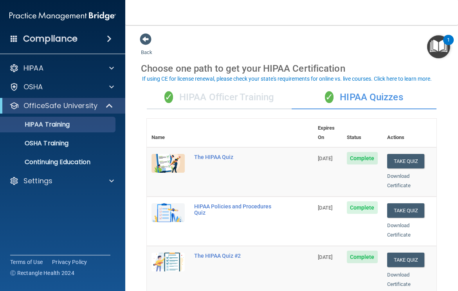
click at [224, 95] on div "✓ HIPAA Officer Training" at bounding box center [219, 97] width 145 height 23
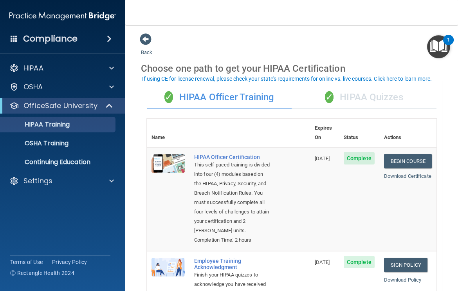
click at [351, 99] on div "✓ HIPAA Quizzes" at bounding box center [363, 97] width 145 height 23
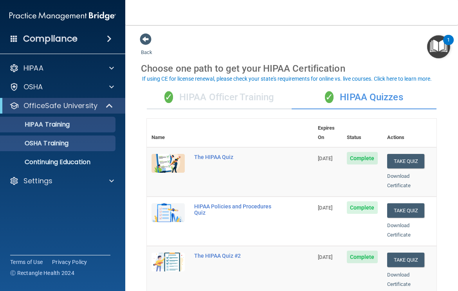
click at [63, 143] on p "OSHA Training" at bounding box center [36, 143] width 63 height 8
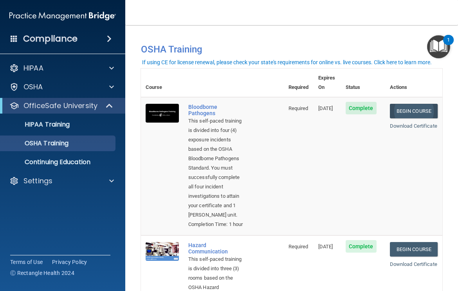
click at [410, 104] on link "Begin Course" at bounding box center [414, 111] width 48 height 14
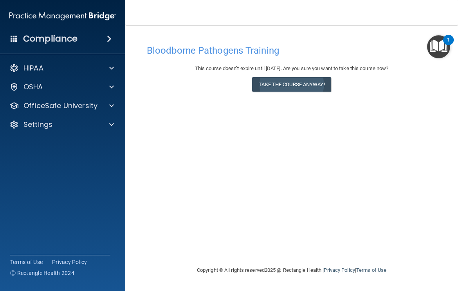
click at [317, 81] on button "Take the course anyway!" at bounding box center [291, 84] width 79 height 14
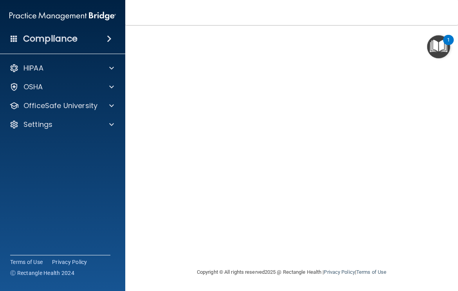
scroll to position [44, 0]
click at [429, 57] on img "Open Resource Center, 1 new notification" at bounding box center [438, 46] width 23 height 23
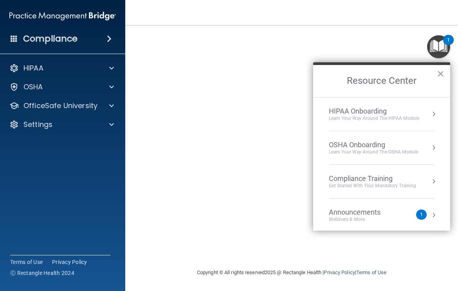
click at [443, 72] on button "×" at bounding box center [440, 73] width 7 height 13
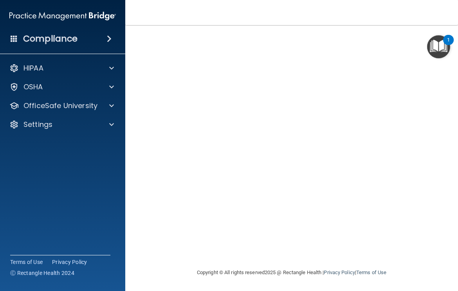
click at [428, 57] on img "Open Resource Center, 1 new notification" at bounding box center [438, 46] width 23 height 23
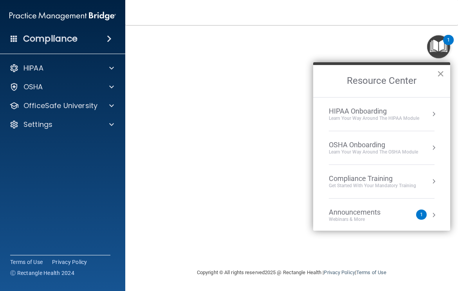
click at [439, 74] on button "×" at bounding box center [440, 73] width 7 height 13
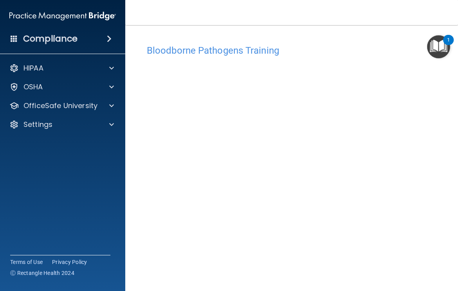
scroll to position [0, 0]
click at [97, 108] on div "OfficeSafe University" at bounding box center [52, 105] width 97 height 9
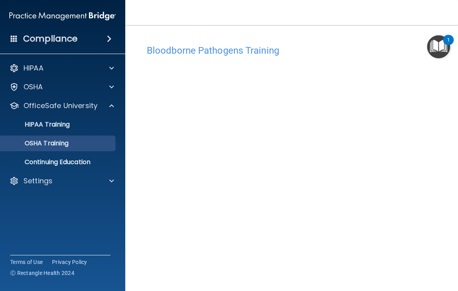
click at [59, 147] on p "OSHA Training" at bounding box center [36, 143] width 63 height 8
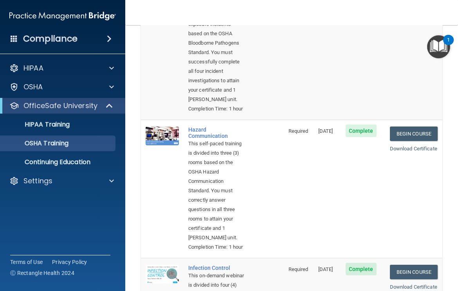
scroll to position [115, 0]
click at [417, 141] on link "Begin Course" at bounding box center [414, 134] width 48 height 14
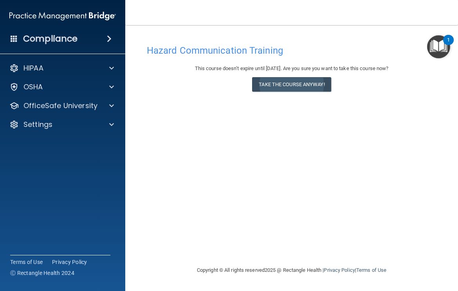
click at [312, 84] on button "Take the course anyway!" at bounding box center [291, 84] width 79 height 14
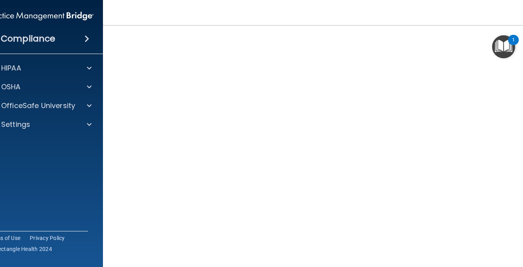
scroll to position [58, 0]
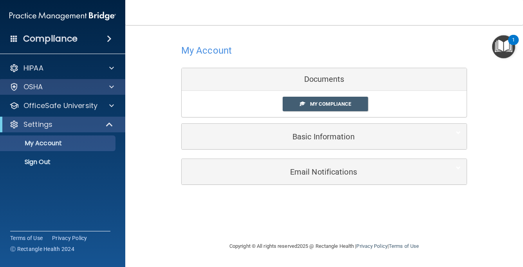
click at [113, 86] on span at bounding box center [111, 86] width 5 height 9
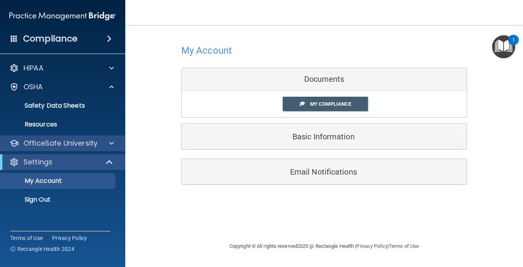
click at [110, 145] on span at bounding box center [111, 142] width 5 height 9
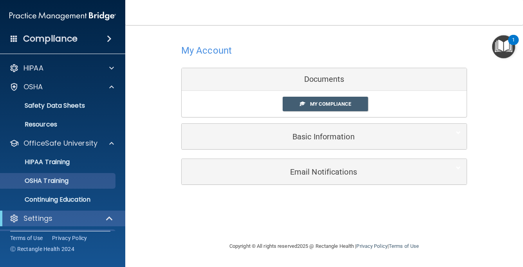
click at [76, 182] on div "OSHA Training" at bounding box center [58, 181] width 107 height 8
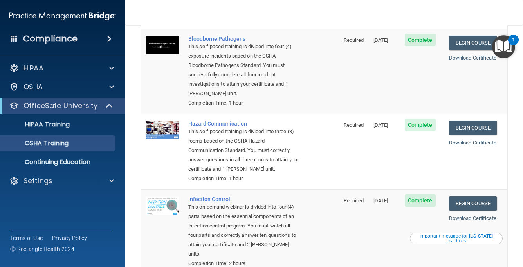
scroll to position [74, 0]
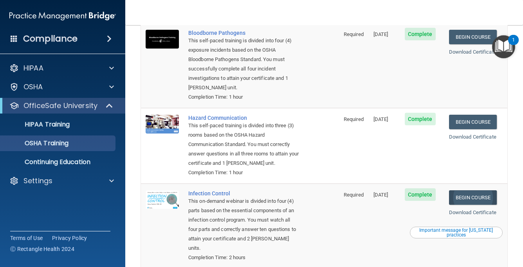
click at [457, 190] on link "Begin Course" at bounding box center [473, 197] width 48 height 14
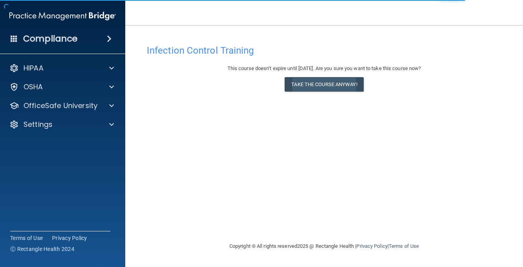
click at [312, 84] on button "Take the course anyway!" at bounding box center [323, 84] width 79 height 14
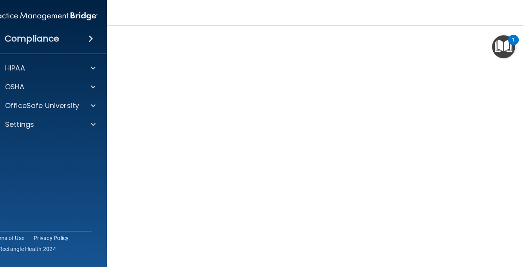
scroll to position [48, 0]
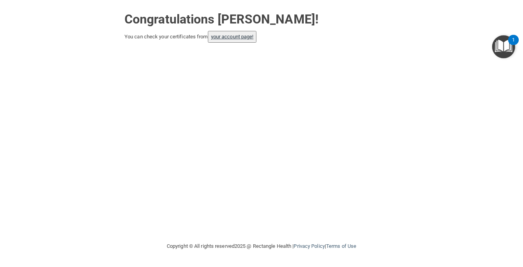
click at [252, 36] on link "your account page!" at bounding box center [232, 37] width 43 height 6
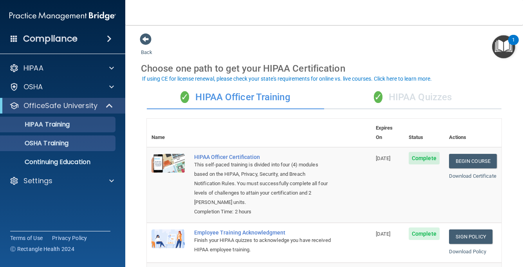
click at [59, 142] on p "OSHA Training" at bounding box center [36, 143] width 63 height 8
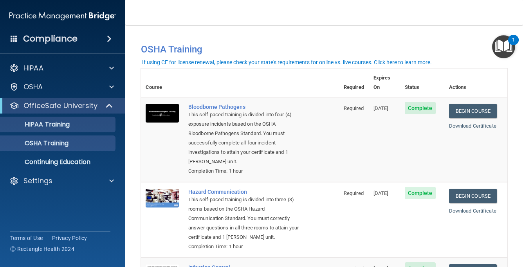
click at [66, 127] on p "HIPAA Training" at bounding box center [37, 124] width 65 height 8
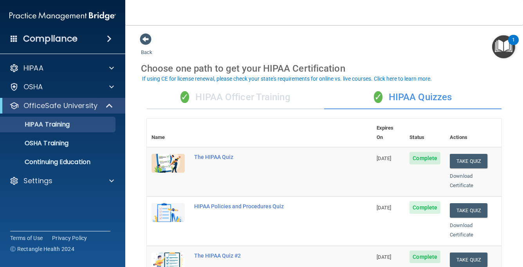
click at [279, 98] on div "✓ HIPAA Officer Training" at bounding box center [235, 97] width 177 height 23
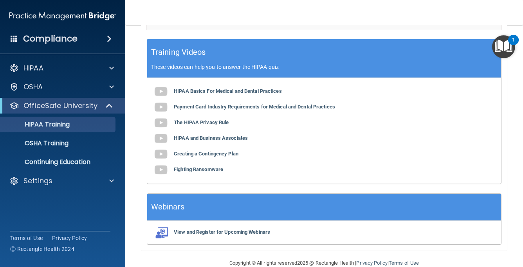
scroll to position [272, 0]
